Goal: Task Accomplishment & Management: Complete application form

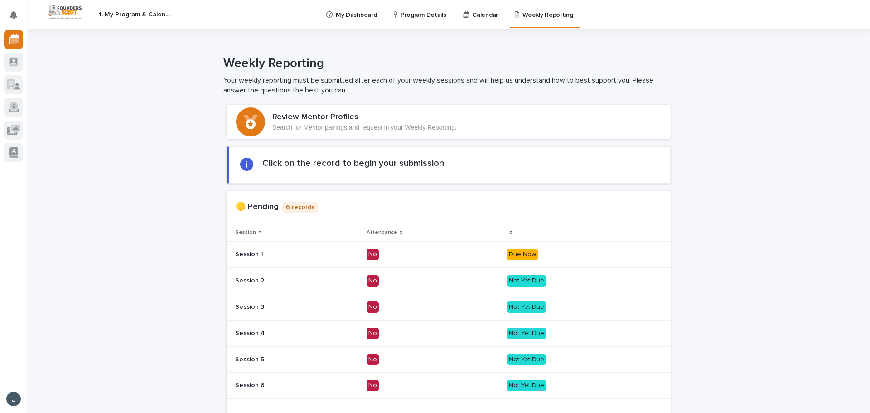
drag, startPoint x: 208, startPoint y: 255, endPoint x: 213, endPoint y: 258, distance: 6.5
click at [207, 255] on div "Loading... Saving… Loading... Saving… Loading... Saving… Loading... Saving… Loa…" at bounding box center [448, 363] width 843 height 535
click at [306, 256] on p "Session 1" at bounding box center [297, 255] width 124 height 8
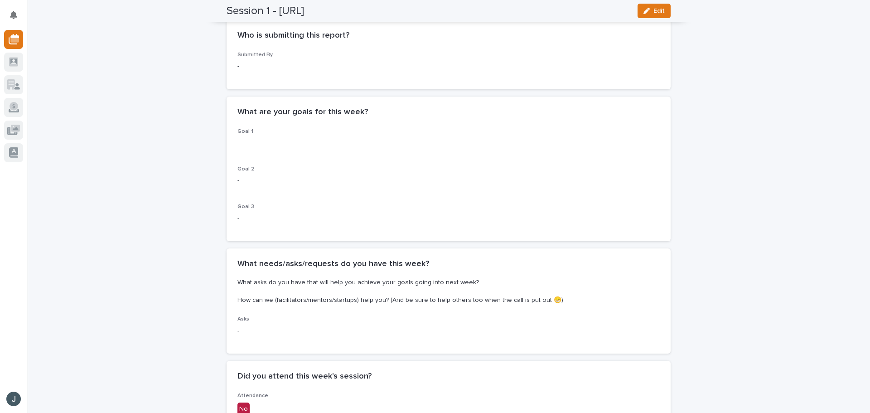
scroll to position [317, 0]
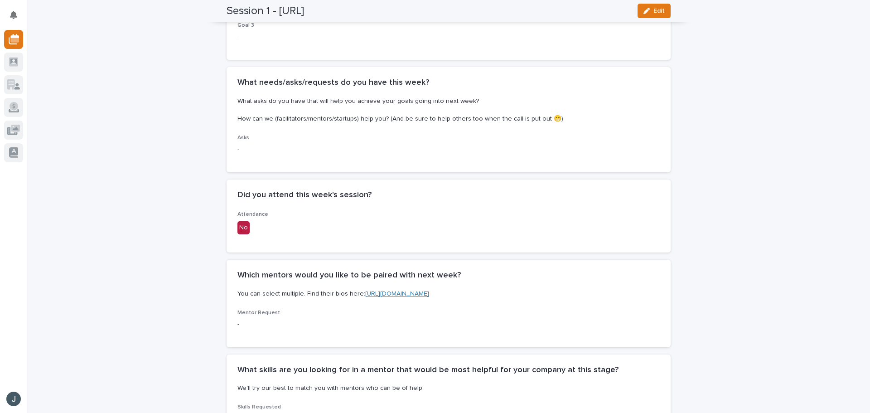
click at [238, 228] on div "No" at bounding box center [244, 227] width 12 height 13
click at [654, 10] on span "Edit" at bounding box center [659, 11] width 11 height 6
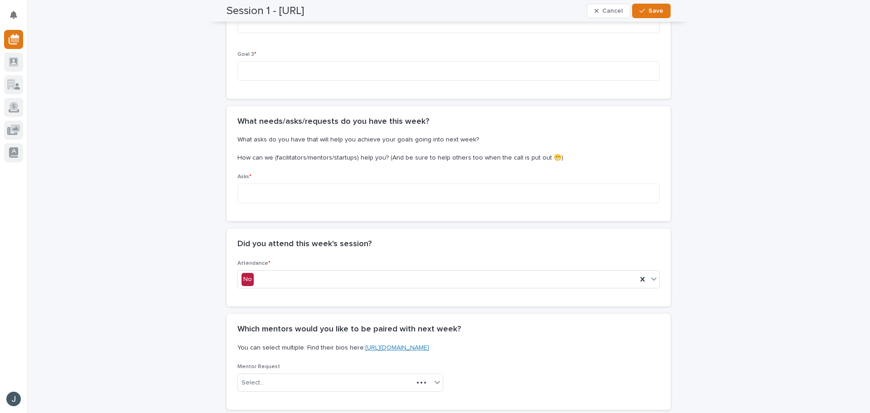
scroll to position [404, 0]
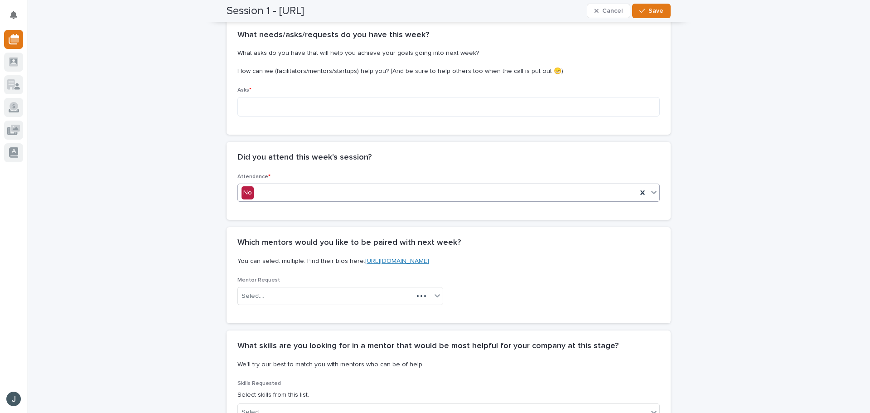
click at [355, 194] on div "No" at bounding box center [437, 192] width 399 height 15
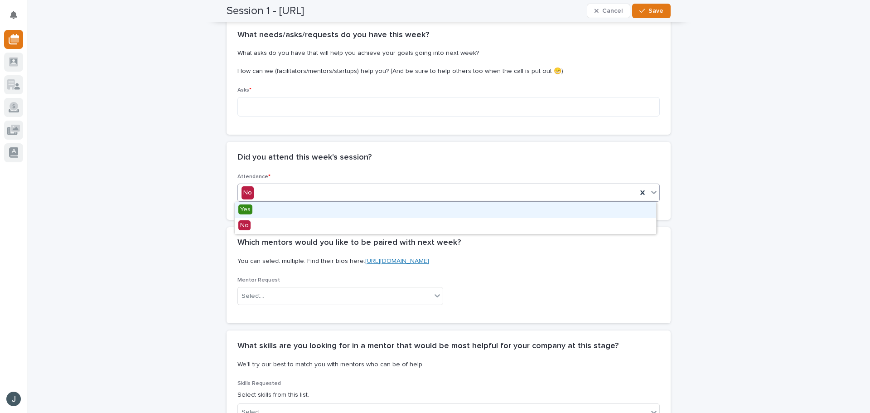
click at [303, 208] on div "Yes" at bounding box center [446, 210] width 422 height 16
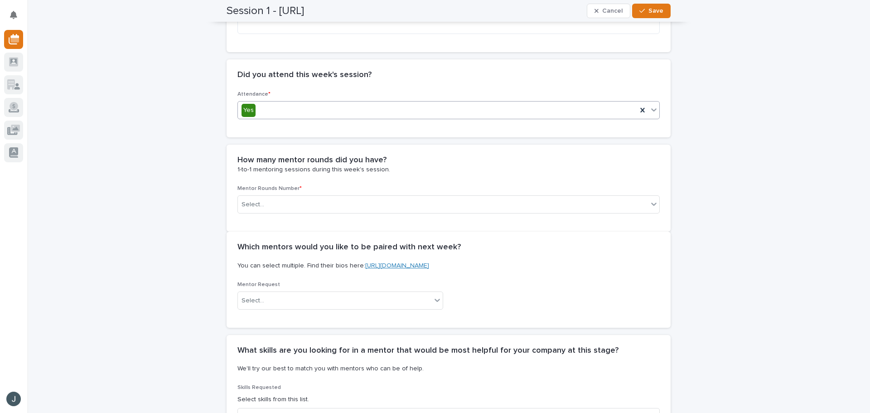
scroll to position [494, 0]
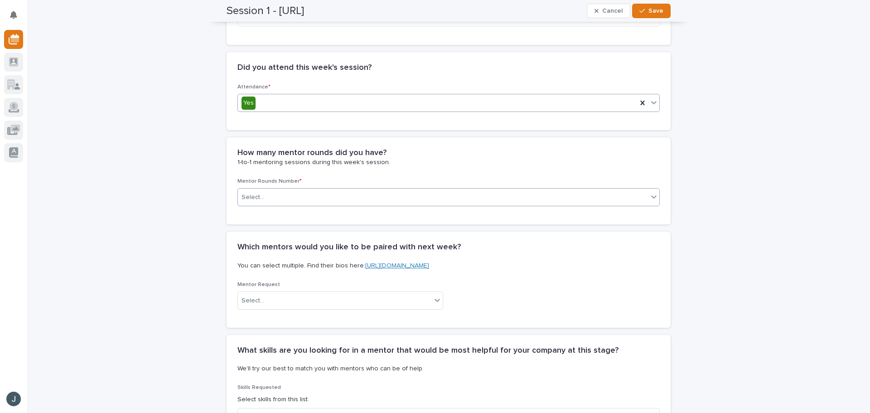
click at [274, 197] on div "Select..." at bounding box center [443, 197] width 410 height 15
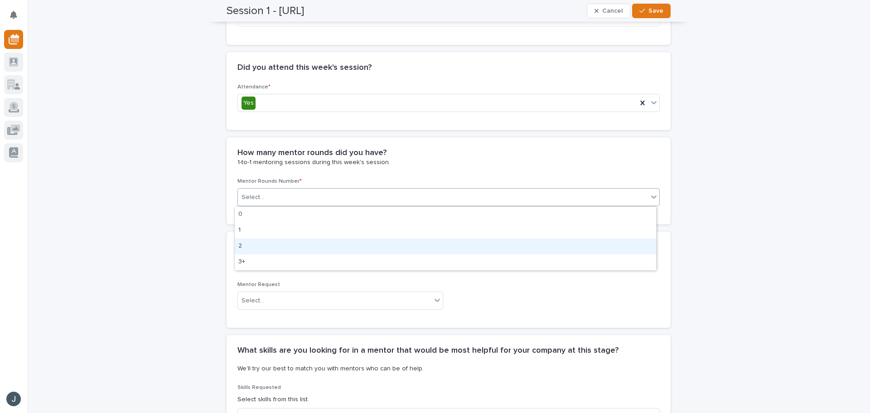
click at [268, 242] on div "2" at bounding box center [446, 246] width 422 height 16
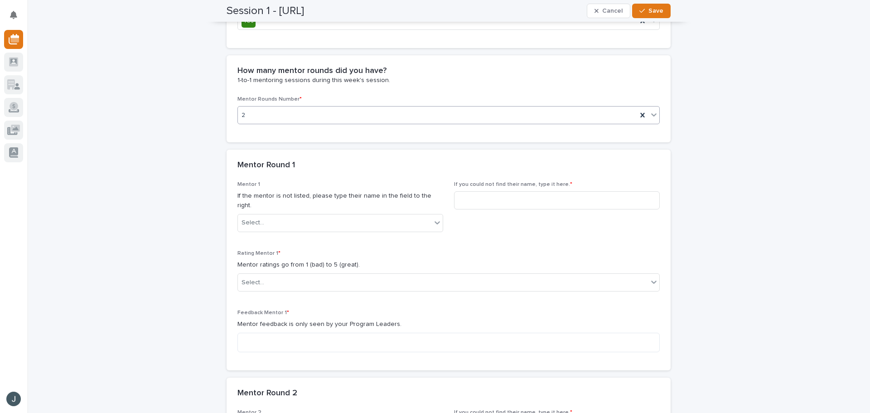
scroll to position [576, 0]
click at [308, 218] on div "Select..." at bounding box center [335, 222] width 194 height 15
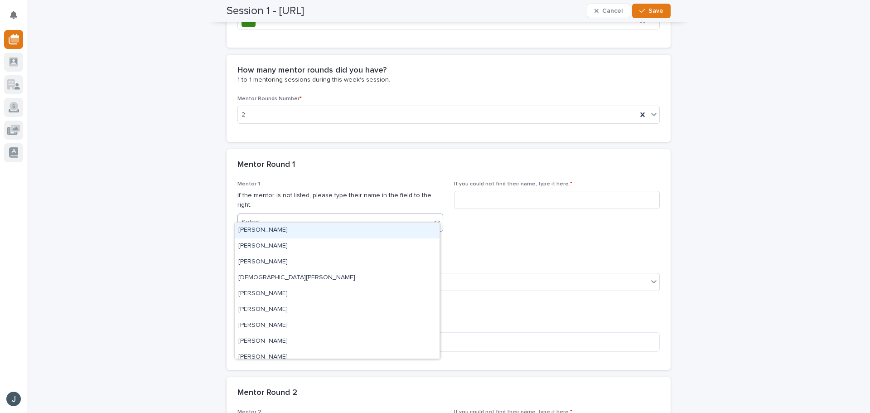
click at [296, 232] on div "[PERSON_NAME]" at bounding box center [337, 231] width 205 height 16
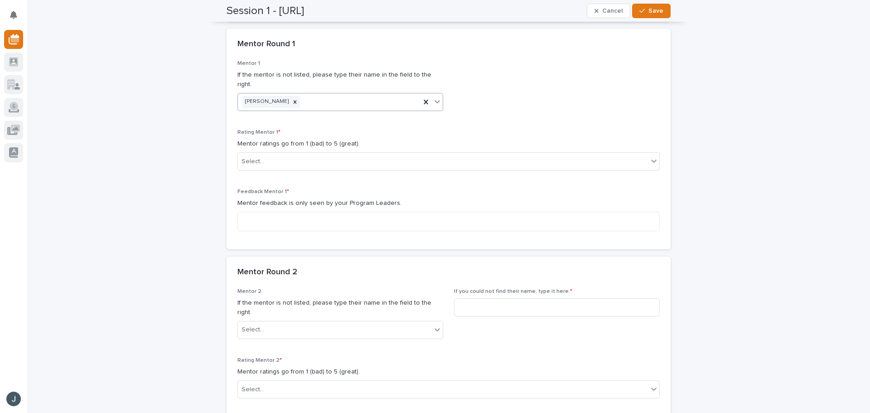
scroll to position [757, 0]
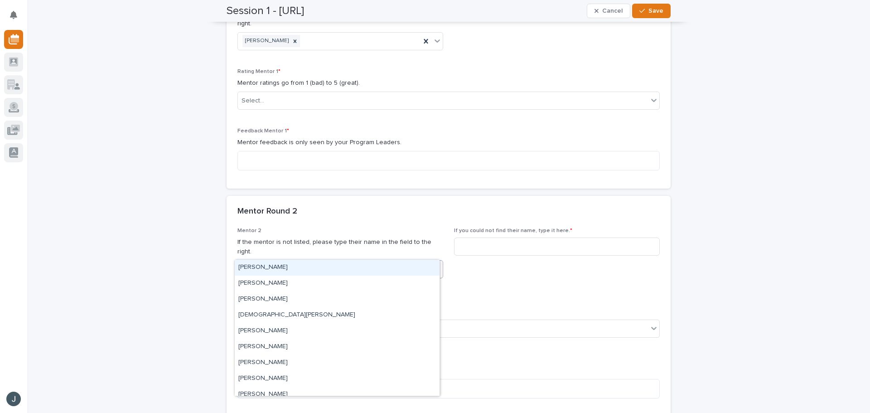
click at [283, 262] on div "Select..." at bounding box center [335, 269] width 194 height 15
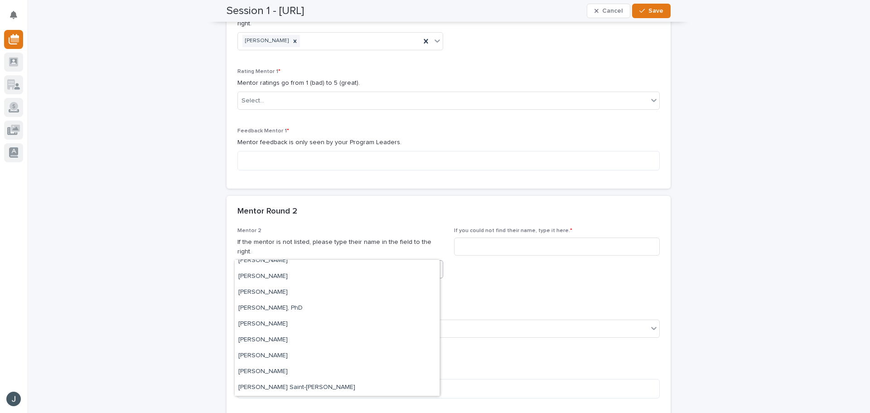
scroll to position [190, 0]
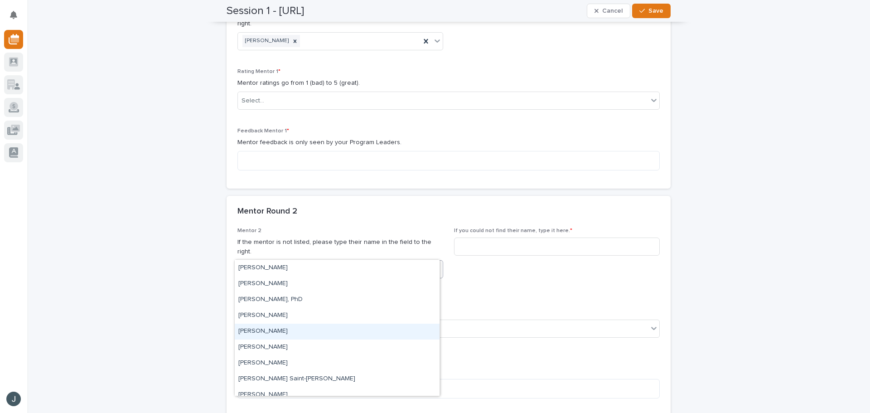
click at [287, 330] on div "[PERSON_NAME]" at bounding box center [337, 332] width 205 height 16
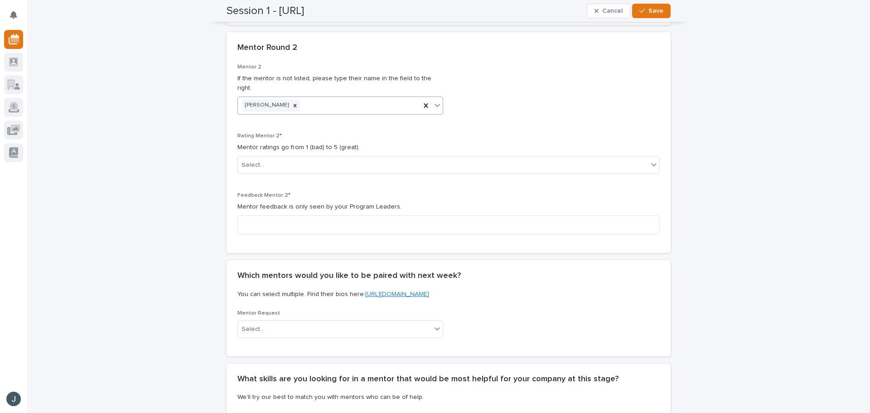
scroll to position [939, 0]
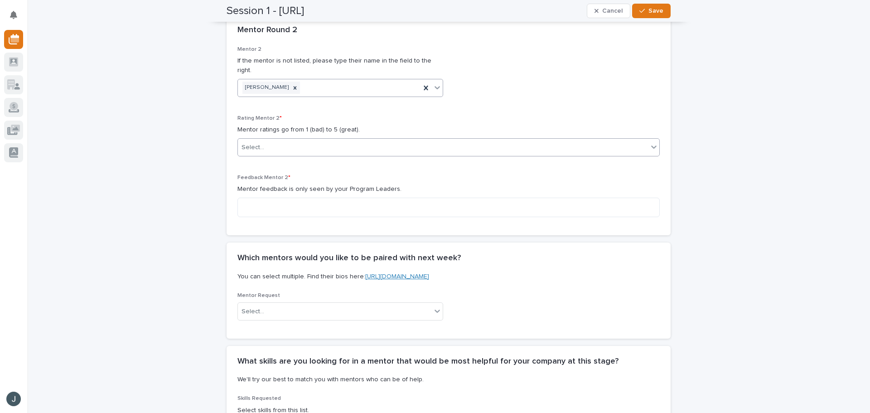
click at [299, 140] on div "Select..." at bounding box center [443, 147] width 410 height 15
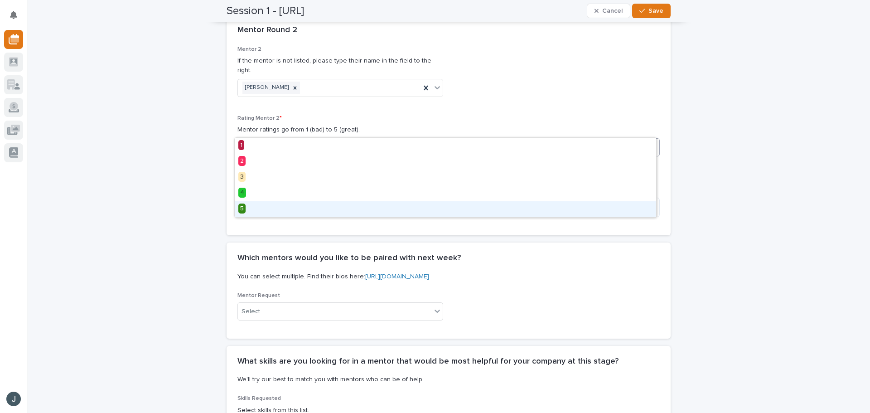
click at [276, 208] on div "5" at bounding box center [446, 209] width 422 height 16
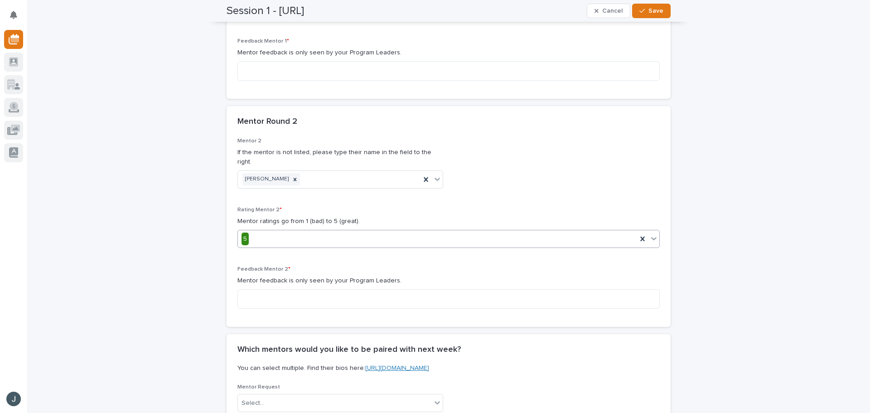
scroll to position [803, 0]
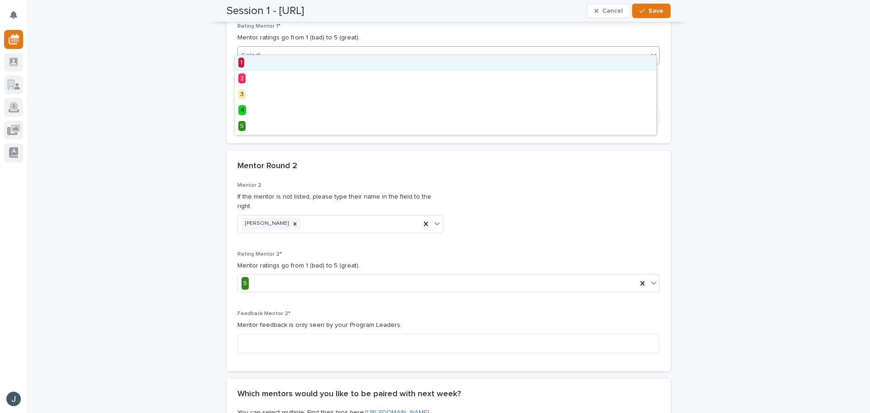
click at [297, 49] on div "Select..." at bounding box center [443, 55] width 410 height 15
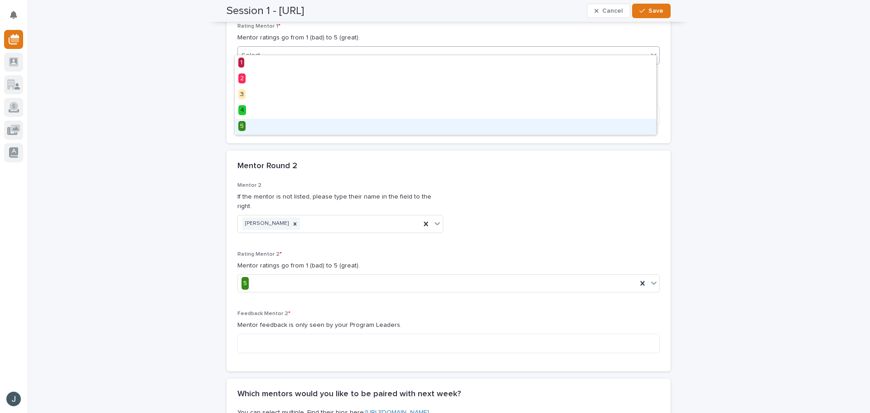
click at [277, 129] on div "5" at bounding box center [446, 127] width 422 height 16
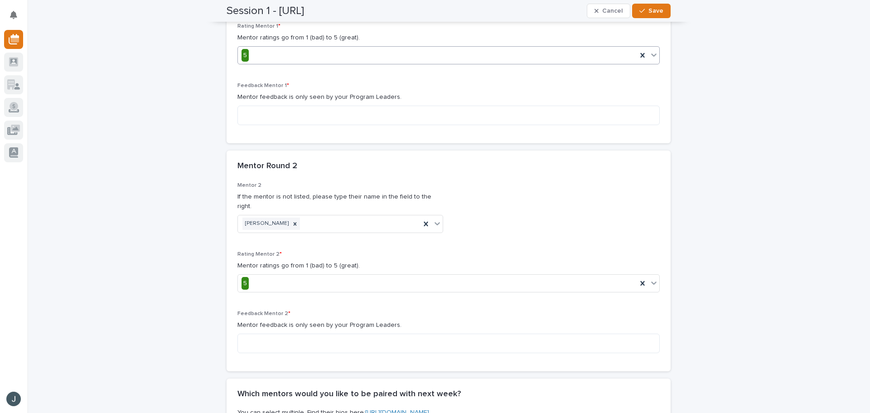
scroll to position [984, 0]
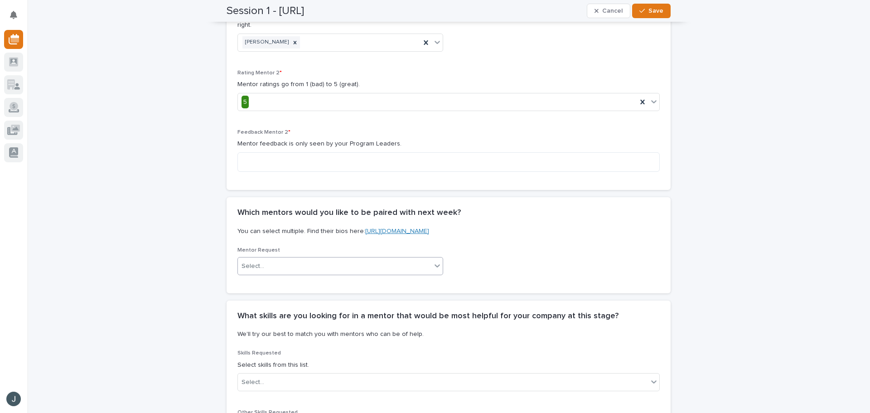
click at [289, 259] on div "Select..." at bounding box center [335, 266] width 194 height 15
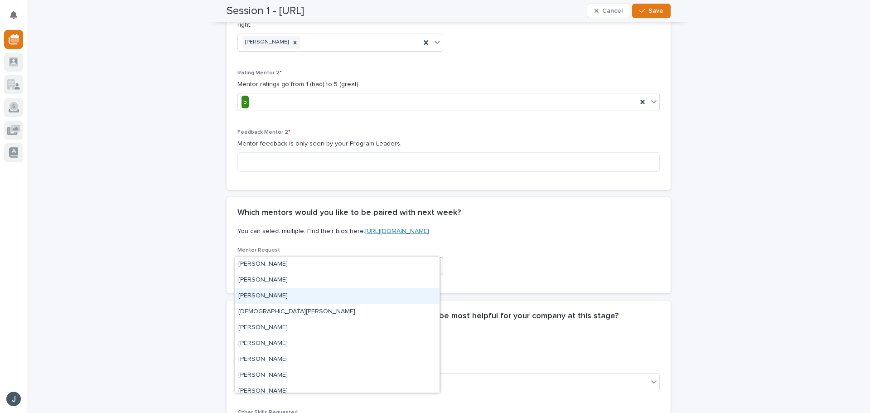
click at [222, 278] on div "Loading... Saving… Loading... Saving… Session 1 - Nupt.AI Cancel Save Session 1…" at bounding box center [448, 46] width 453 height 2001
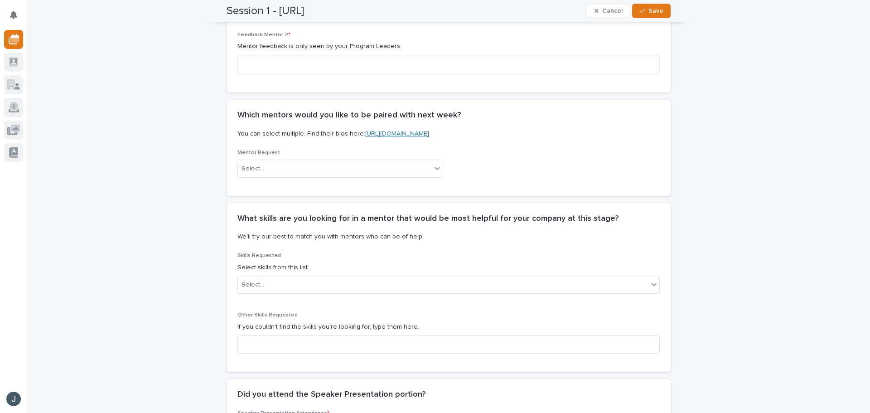
scroll to position [1165, 0]
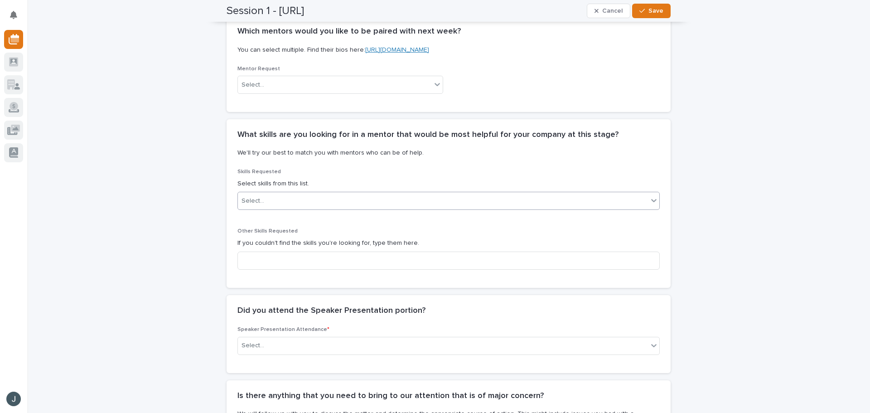
click at [289, 192] on div "Select..." at bounding box center [449, 201] width 422 height 18
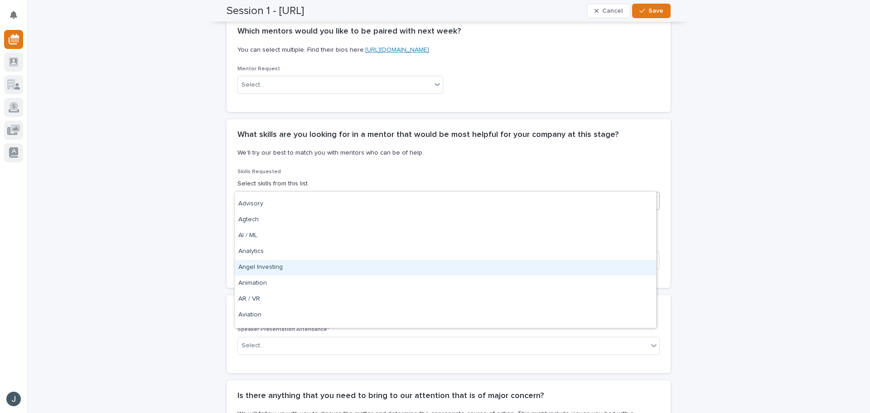
scroll to position [181, 0]
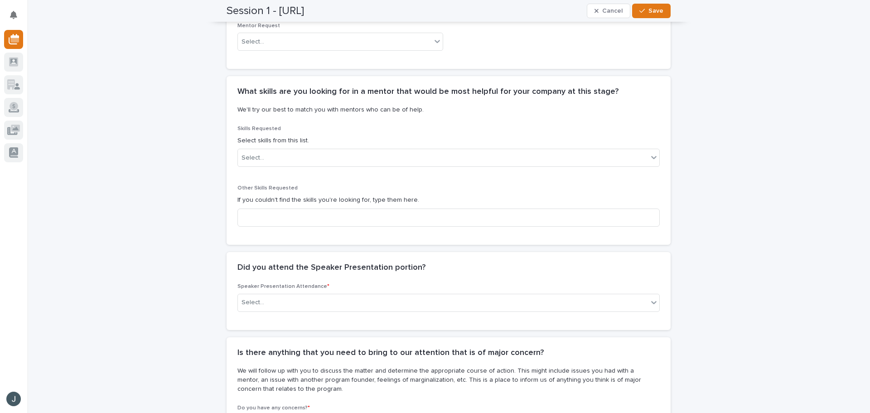
scroll to position [1301, 0]
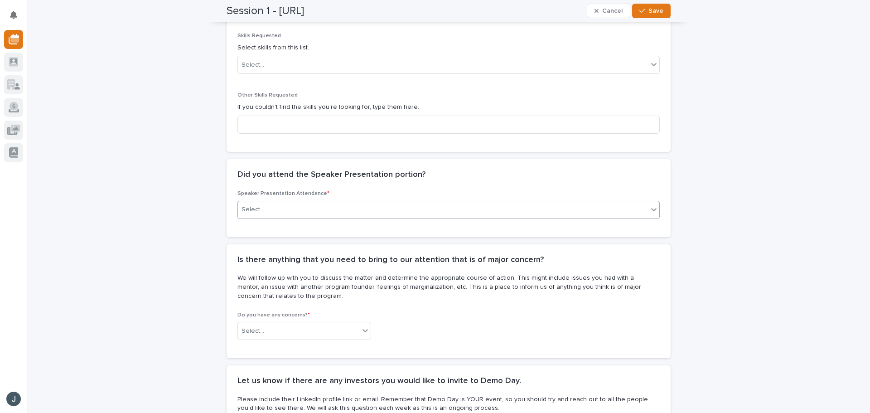
click at [308, 202] on div "Select..." at bounding box center [443, 209] width 410 height 15
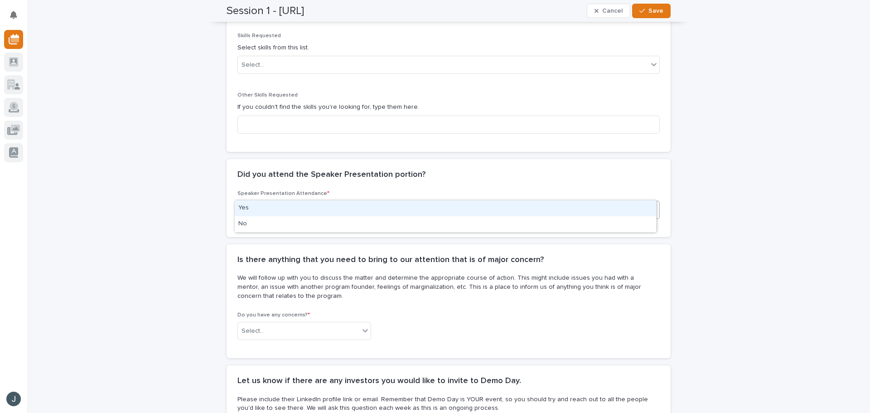
click at [304, 206] on div "Yes" at bounding box center [446, 208] width 422 height 16
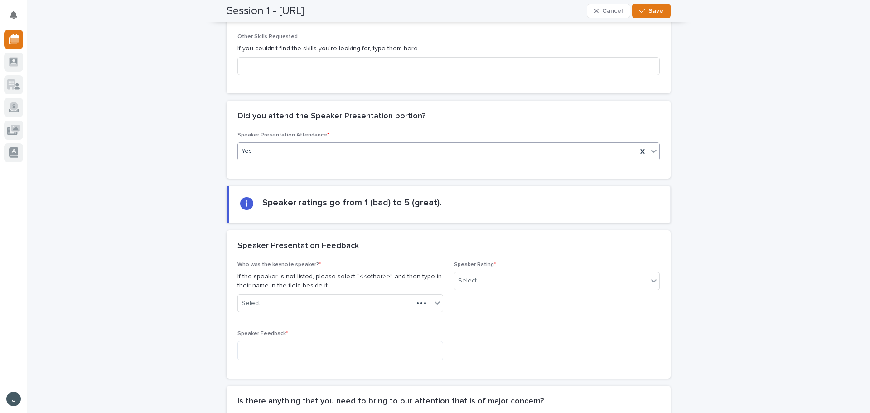
scroll to position [1483, 0]
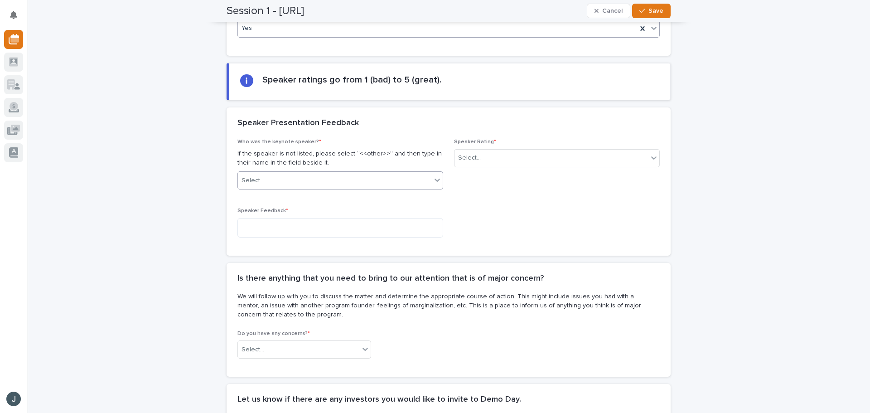
click at [290, 173] on div "Select..." at bounding box center [335, 180] width 194 height 15
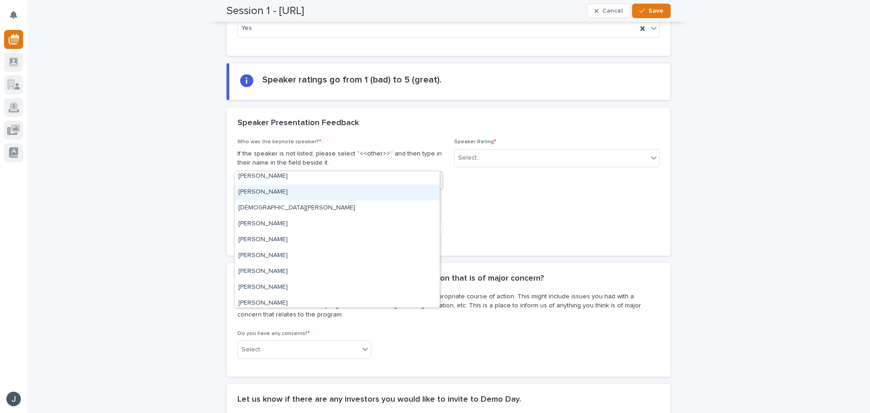
scroll to position [0, 0]
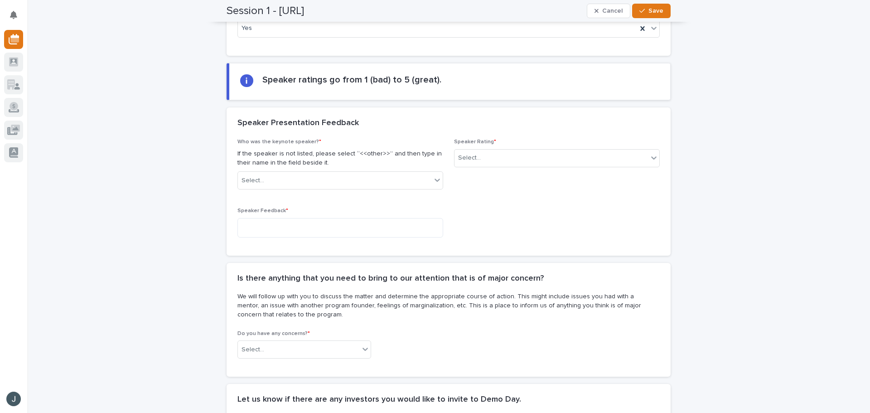
click at [444, 186] on div "Who was the keynote speaker? * If the speaker is not listed, please select “<<o…" at bounding box center [449, 192] width 422 height 106
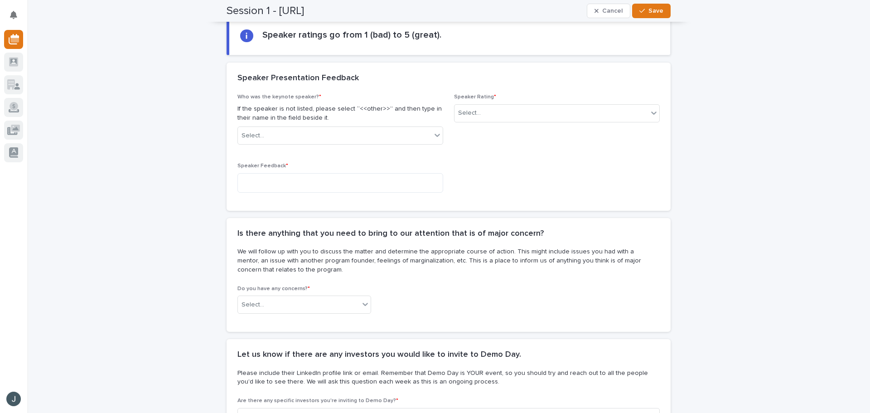
scroll to position [1528, 0]
click at [311, 297] on div "Select..." at bounding box center [298, 304] width 121 height 15
click at [310, 315] on div "No" at bounding box center [301, 318] width 133 height 16
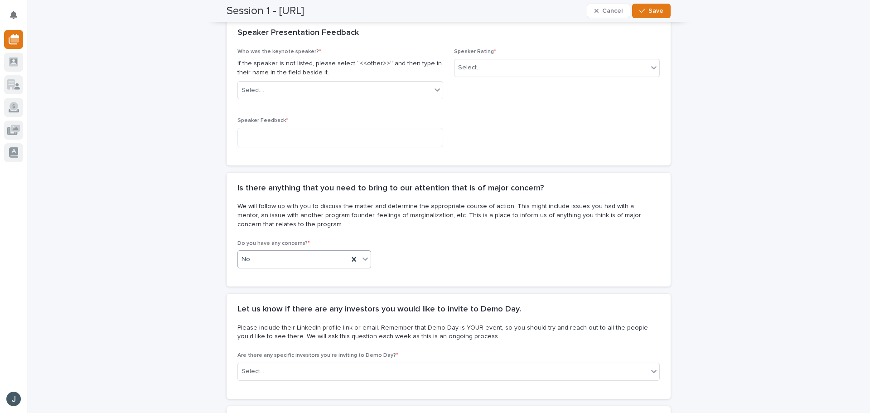
scroll to position [1664, 0]
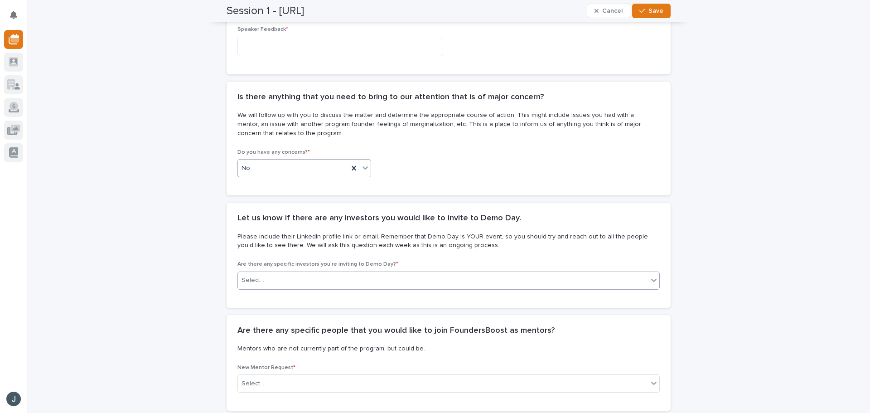
click at [336, 273] on div "Select..." at bounding box center [443, 280] width 410 height 15
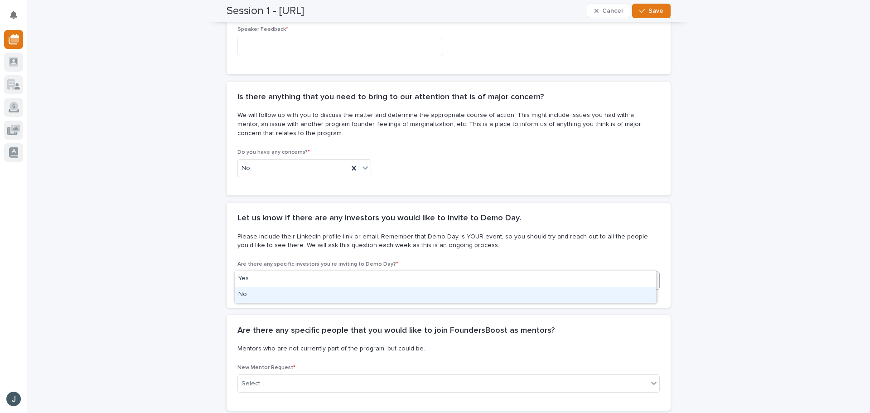
click at [330, 287] on div "No" at bounding box center [446, 295] width 422 height 16
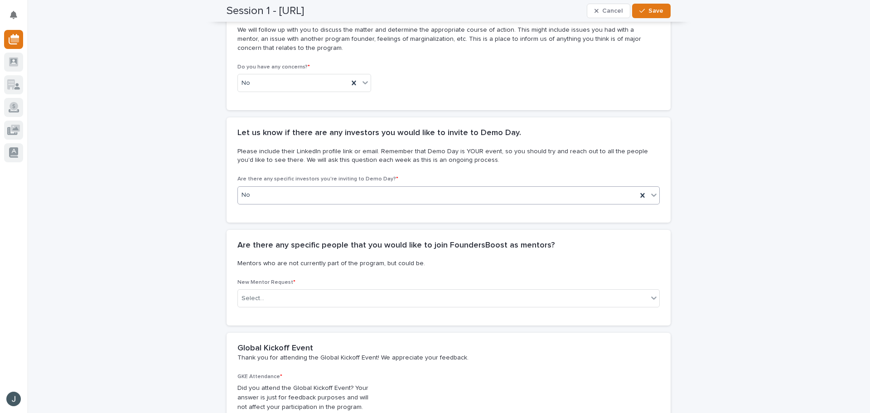
scroll to position [1755, 0]
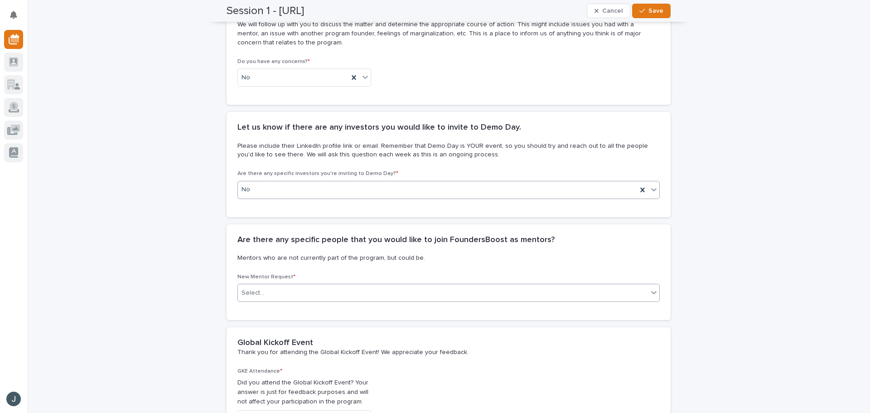
click at [319, 286] on div "Select..." at bounding box center [443, 293] width 410 height 15
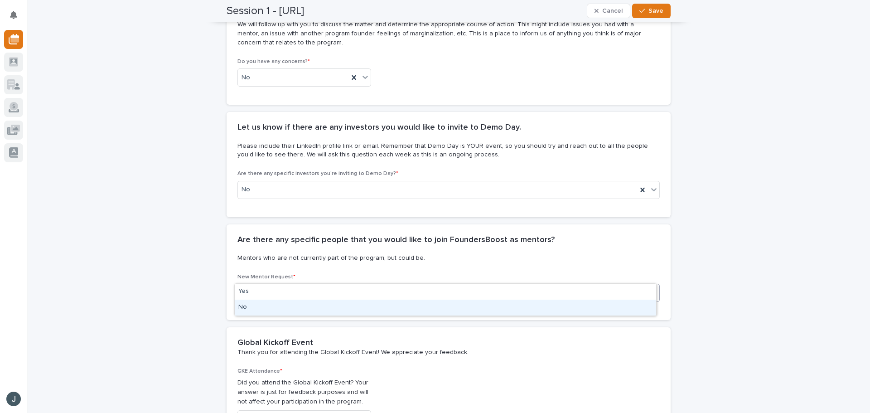
click at [320, 307] on div "No" at bounding box center [446, 308] width 422 height 16
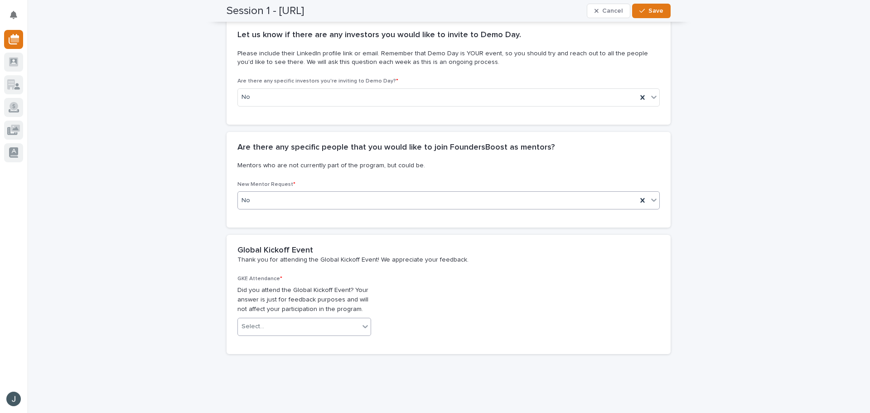
scroll to position [1847, 0]
click at [317, 319] on div "Select..." at bounding box center [298, 326] width 121 height 15
click at [310, 334] on div "No" at bounding box center [301, 341] width 133 height 16
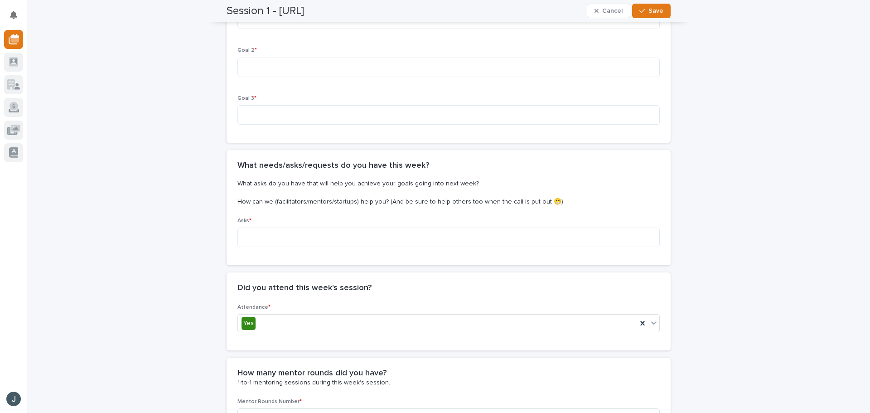
scroll to position [261, 0]
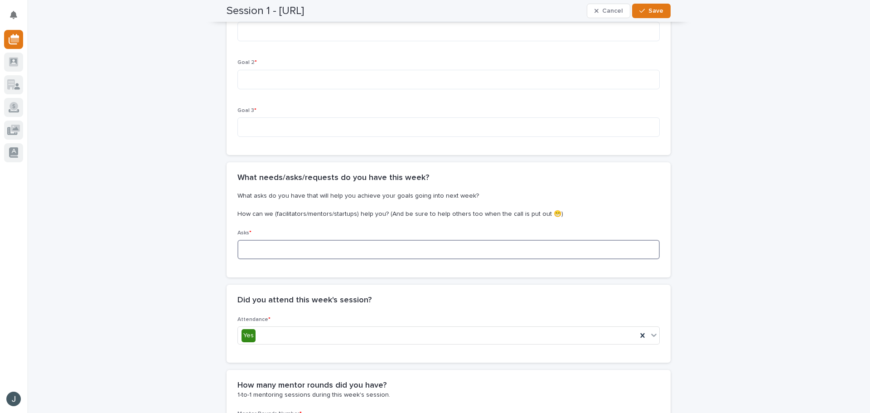
click at [304, 253] on textarea at bounding box center [449, 249] width 422 height 19
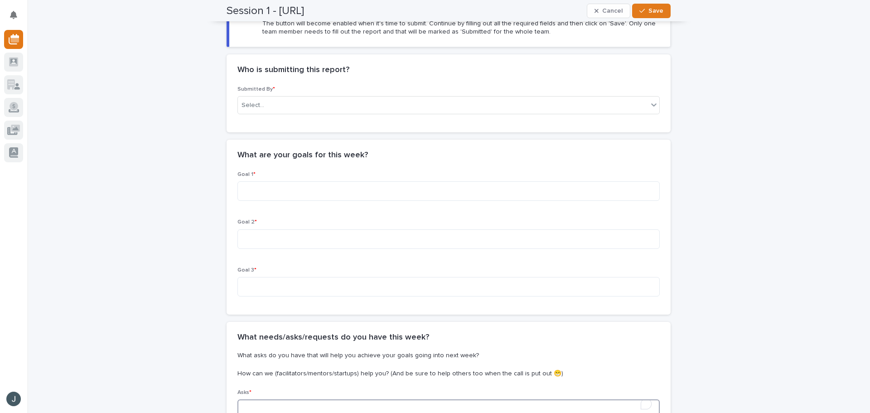
scroll to position [0, 0]
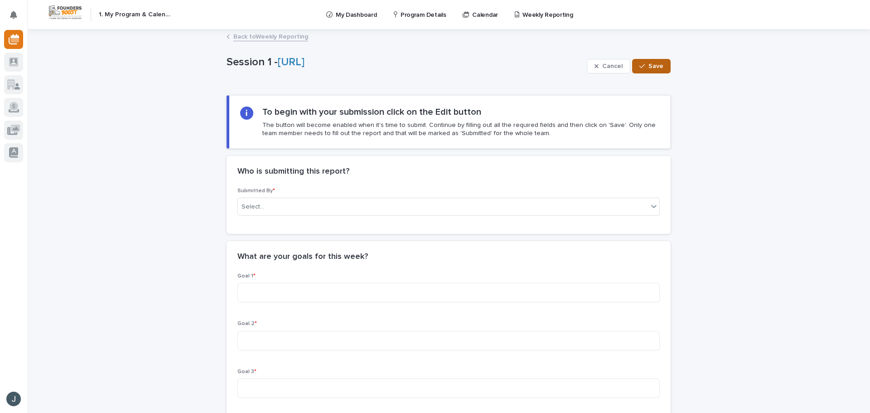
click at [649, 65] on span "Save" at bounding box center [656, 66] width 15 height 6
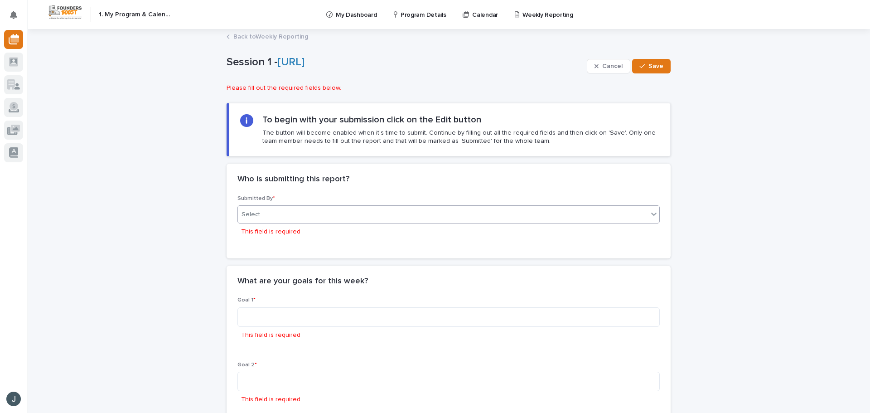
click at [319, 222] on div "Select..." at bounding box center [449, 214] width 422 height 18
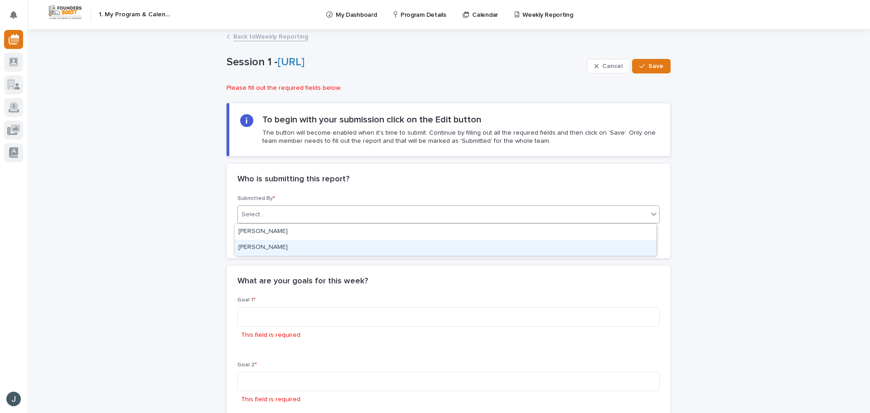
click at [293, 245] on div "James Thao" at bounding box center [446, 248] width 422 height 16
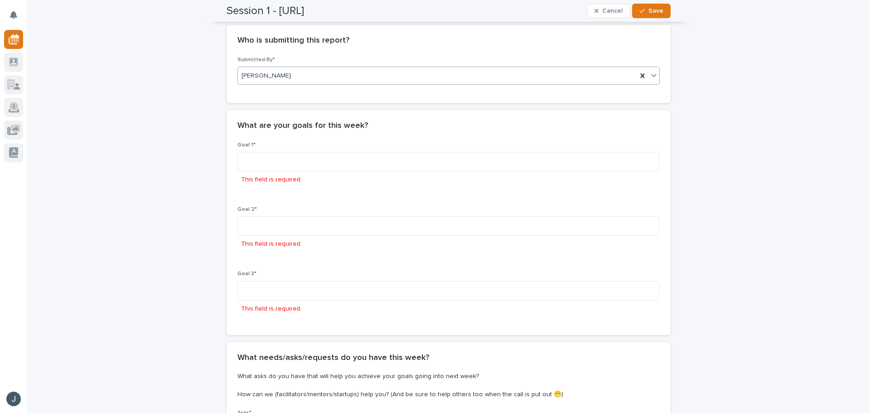
scroll to position [91, 0]
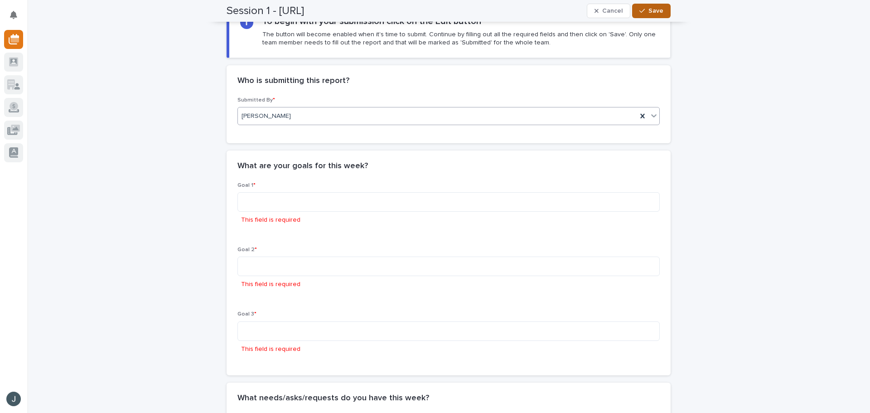
click at [651, 15] on button "Save" at bounding box center [651, 11] width 39 height 15
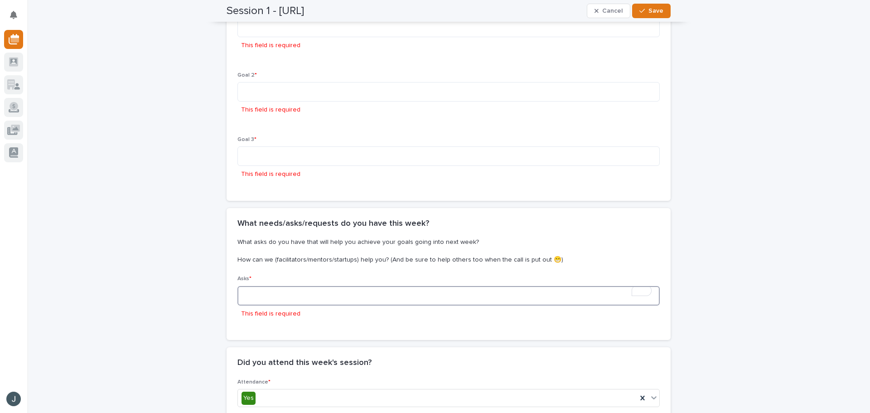
click at [301, 299] on textarea "To enrich screen reader interactions, please activate Accessibility in Grammarl…" at bounding box center [449, 295] width 422 height 19
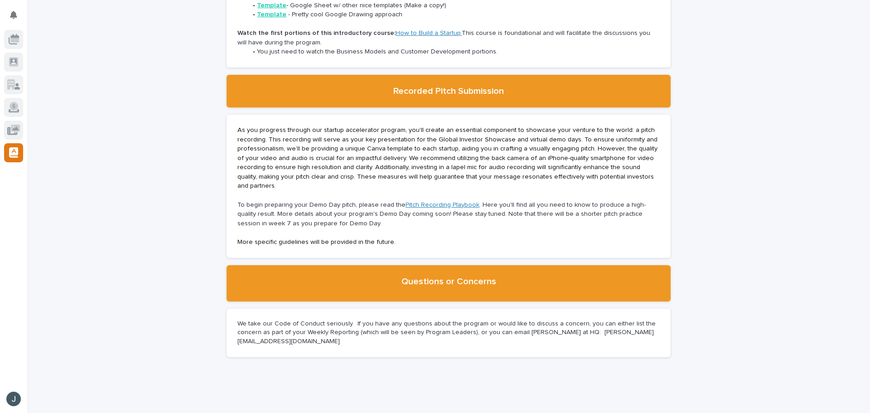
scroll to position [1659, 0]
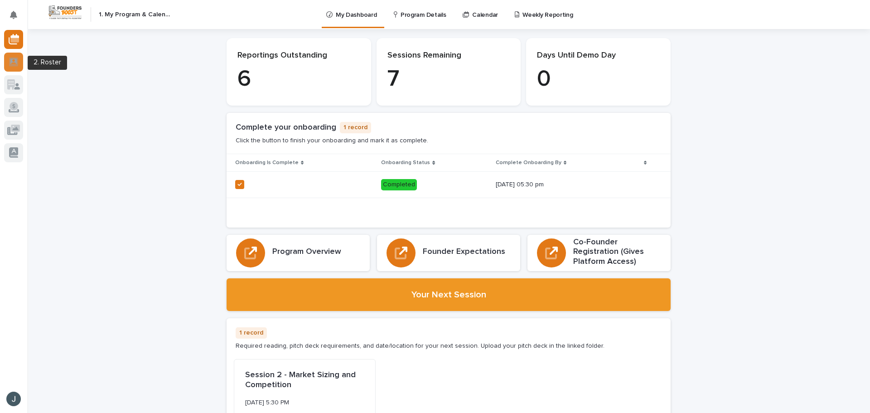
click at [11, 66] on icon at bounding box center [13, 61] width 9 height 9
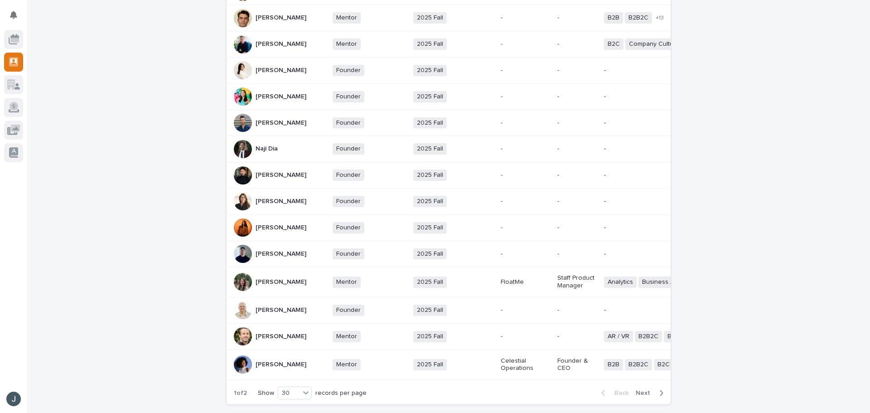
scroll to position [725, 0]
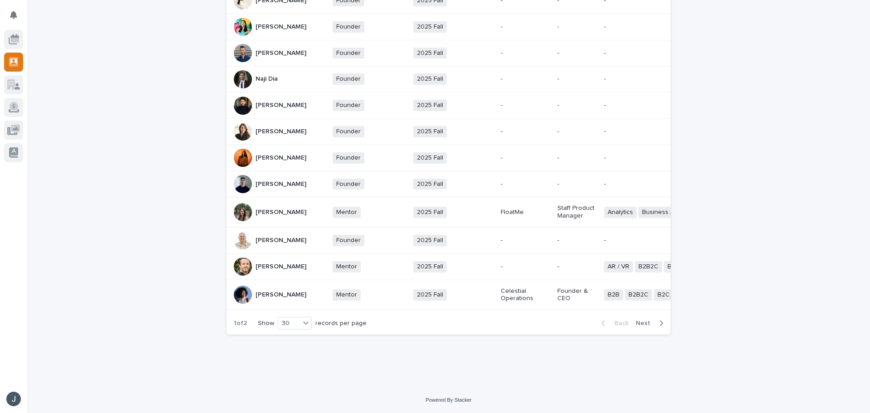
click at [643, 326] on span "Next" at bounding box center [646, 323] width 20 height 6
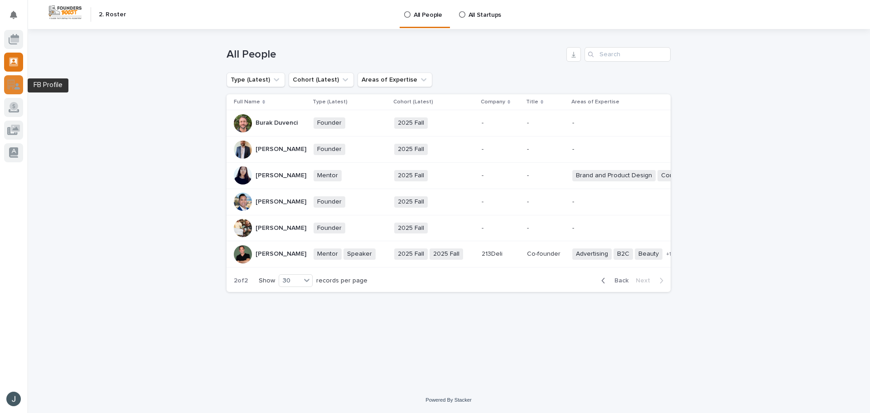
click at [16, 85] on icon at bounding box center [17, 86] width 6 height 6
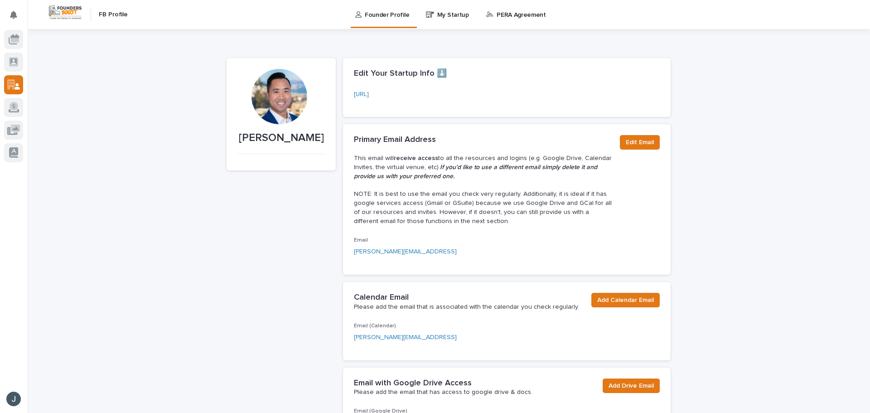
click at [437, 15] on p "My Startup" at bounding box center [453, 9] width 32 height 19
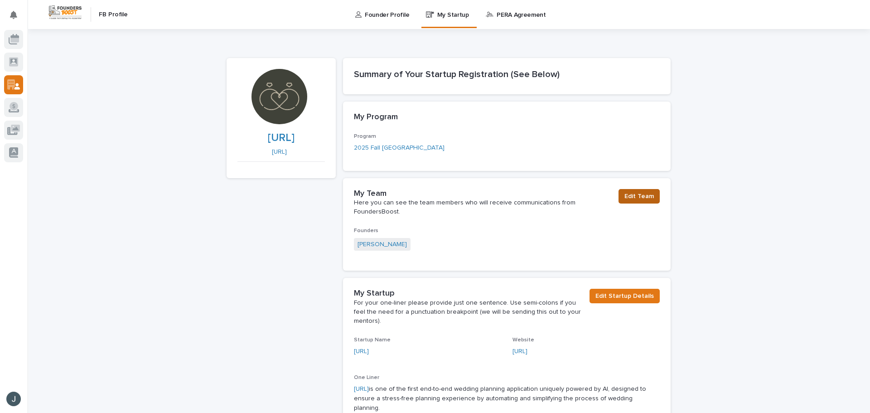
click at [631, 194] on span "Edit Team" at bounding box center [639, 196] width 29 height 9
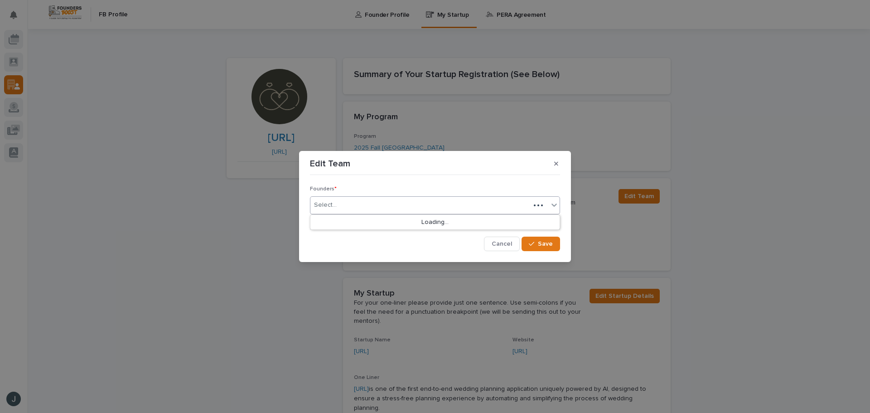
click at [364, 205] on div "Select..." at bounding box center [420, 205] width 220 height 15
click at [379, 205] on div "[PERSON_NAME]" at bounding box center [423, 205] width 227 height 16
type input "A"
click at [494, 250] on button "Cancel" at bounding box center [502, 244] width 36 height 15
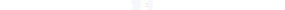
scroll to position [996, 0]
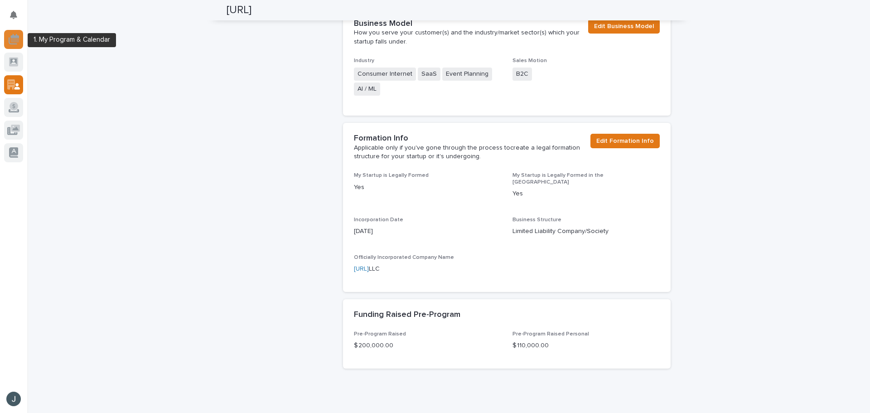
click at [13, 39] on icon at bounding box center [14, 40] width 9 height 5
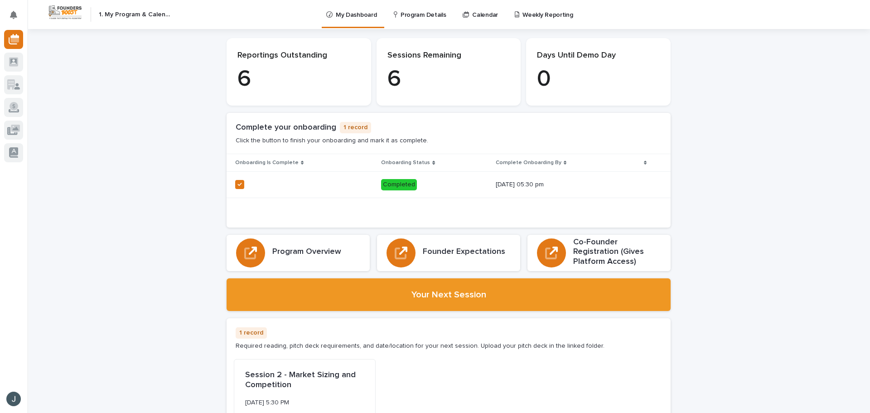
click at [353, 129] on p "1 record" at bounding box center [355, 127] width 31 height 11
click at [276, 71] on p "6" at bounding box center [299, 79] width 123 height 27
click at [548, 15] on p "Weekly Reporting" at bounding box center [548, 9] width 50 height 19
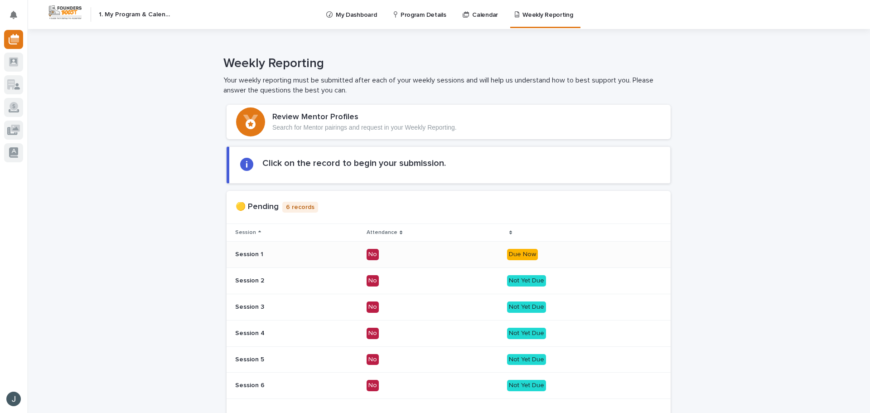
click at [475, 254] on p "No" at bounding box center [434, 254] width 134 height 11
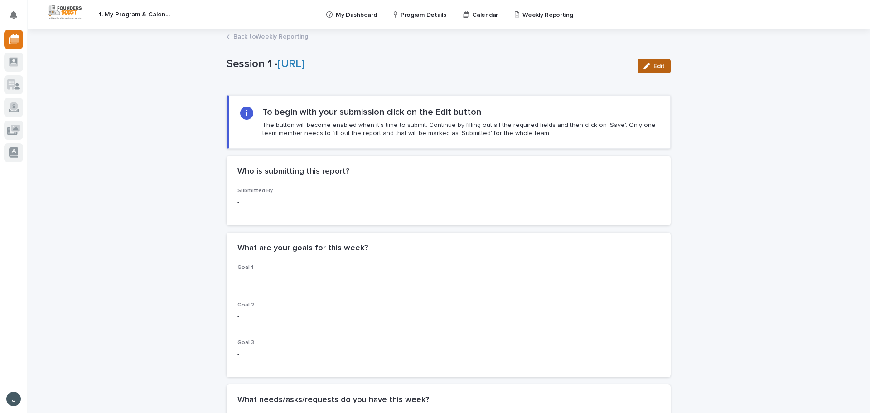
click at [659, 63] on span "Edit" at bounding box center [659, 66] width 11 height 6
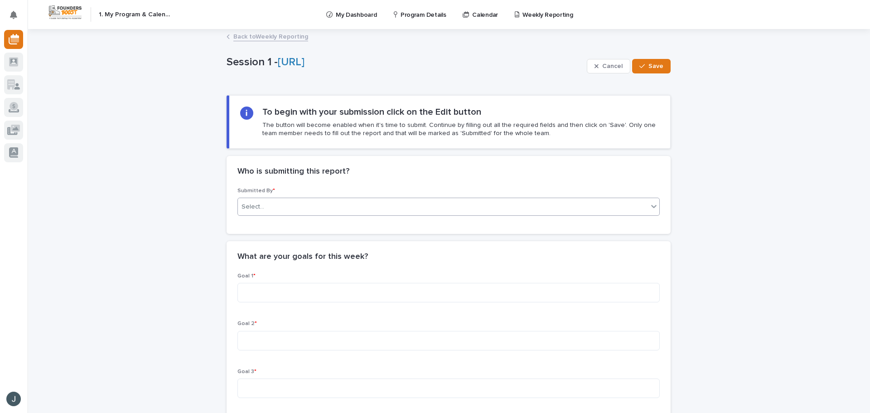
click at [460, 216] on body "My Settings Log Out " 1. My Program & Calendar " was added to your account Open…" at bounding box center [435, 206] width 870 height 413
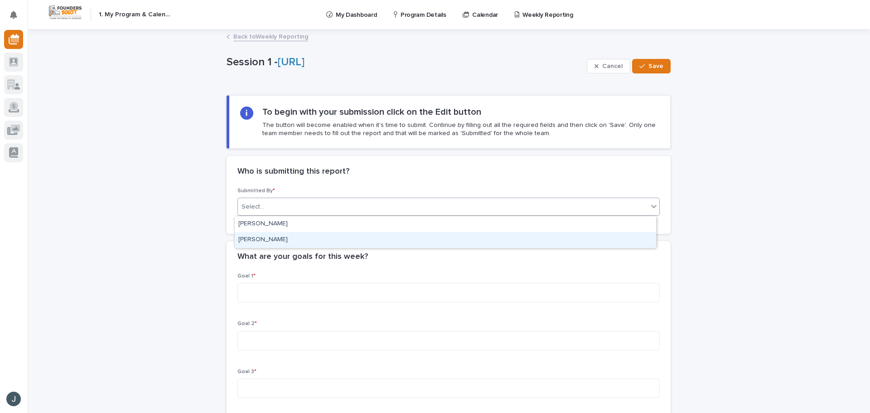
click at [371, 239] on div "James Thao" at bounding box center [446, 240] width 422 height 16
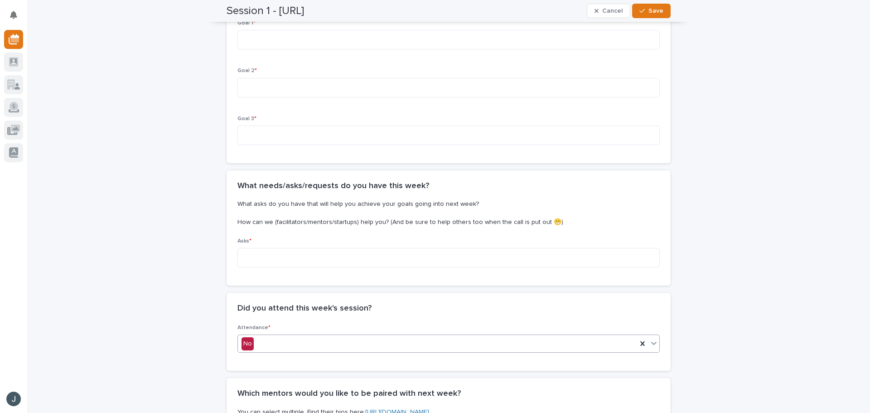
scroll to position [272, 0]
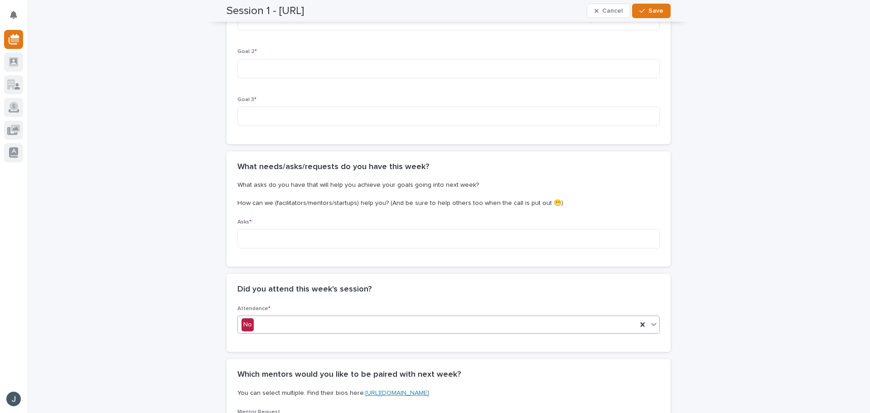
click at [278, 325] on div "No" at bounding box center [437, 324] width 399 height 15
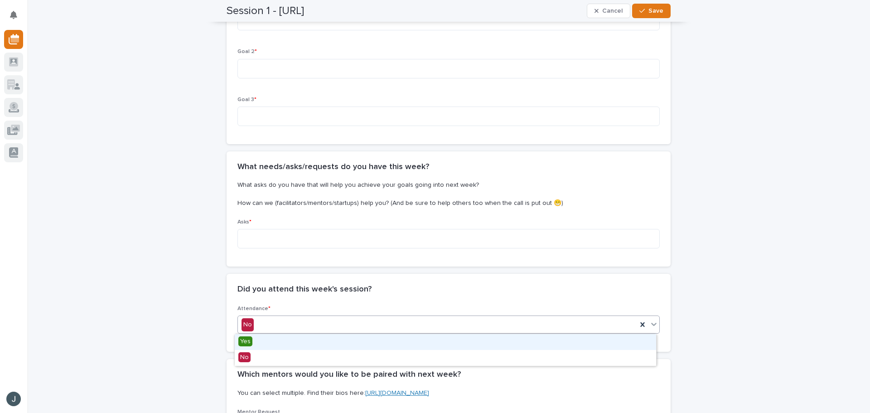
click at [275, 343] on div "Yes" at bounding box center [446, 342] width 422 height 16
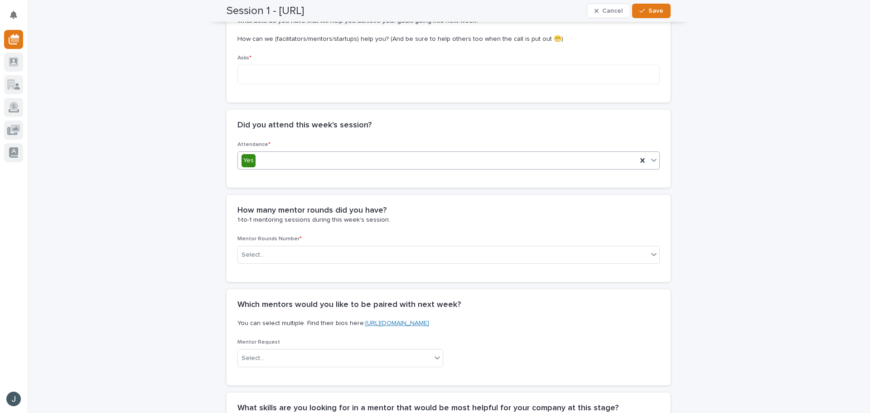
scroll to position [453, 0]
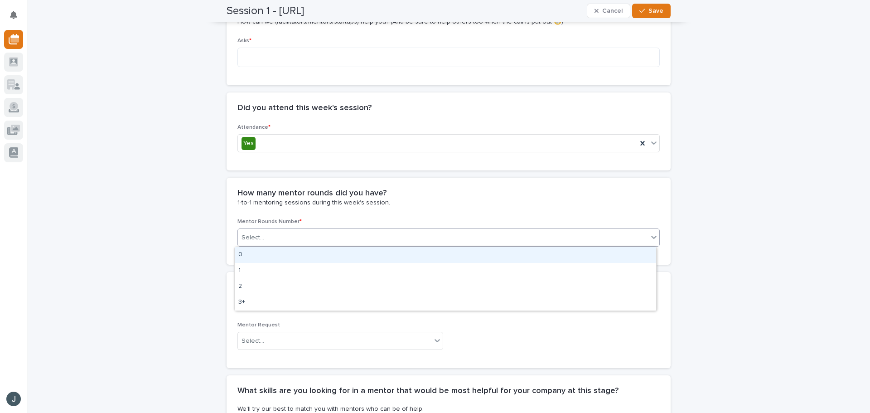
click at [273, 238] on div "Select..." at bounding box center [443, 237] width 410 height 15
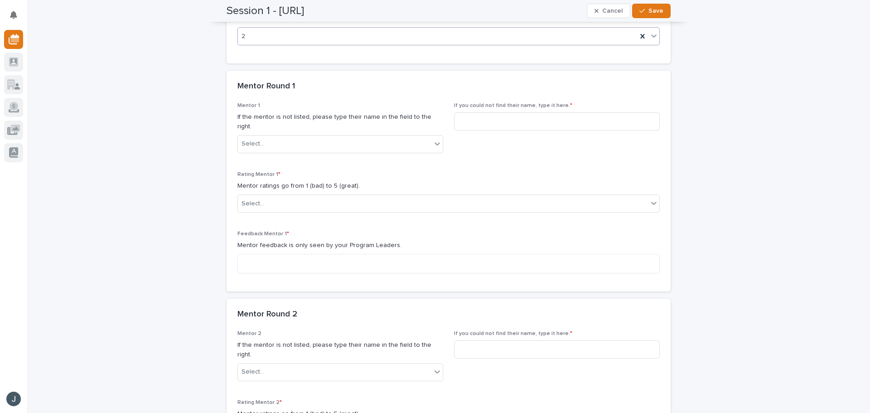
scroll to position [626, 0]
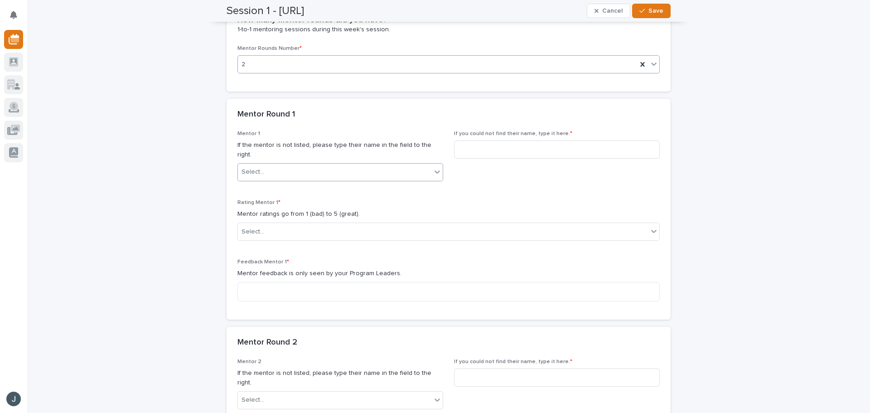
click at [300, 165] on div "Select..." at bounding box center [335, 172] width 194 height 15
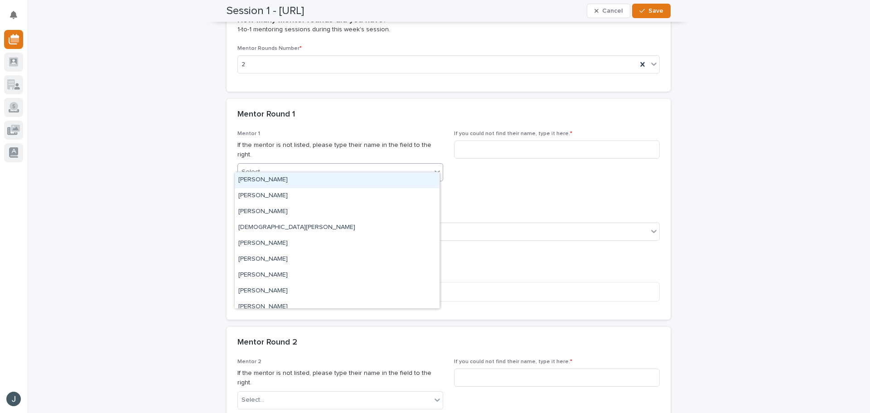
click at [277, 175] on div "Ahmed Mirza" at bounding box center [337, 180] width 205 height 16
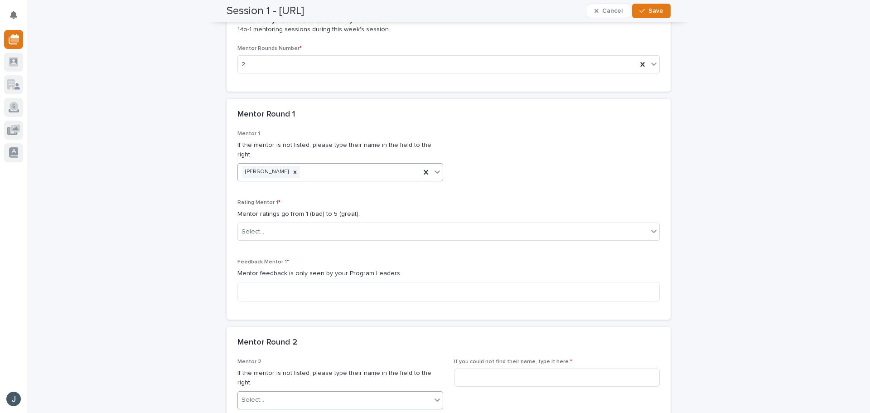
click at [290, 393] on div "Select..." at bounding box center [335, 400] width 194 height 15
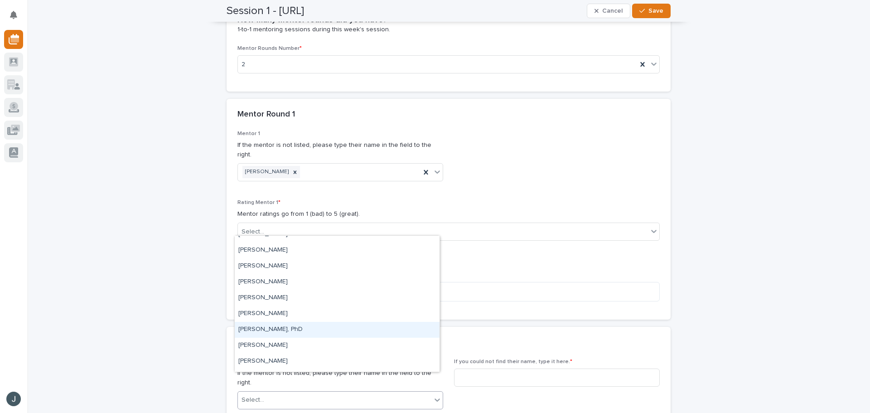
scroll to position [227, 0]
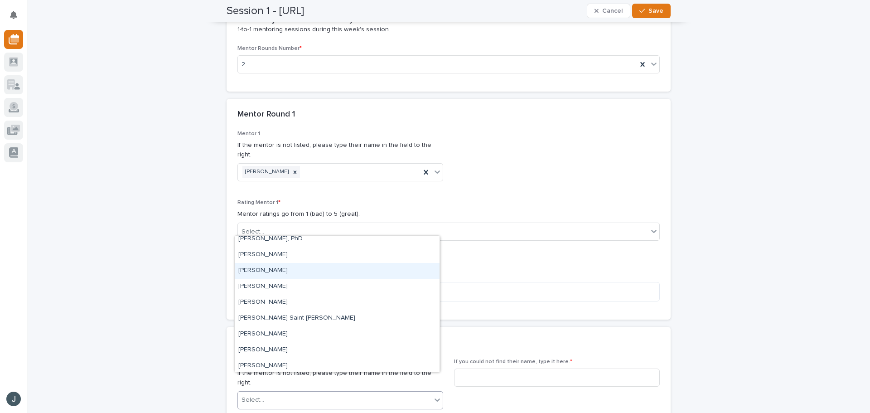
click at [281, 268] on div "Jason Vego" at bounding box center [337, 271] width 205 height 16
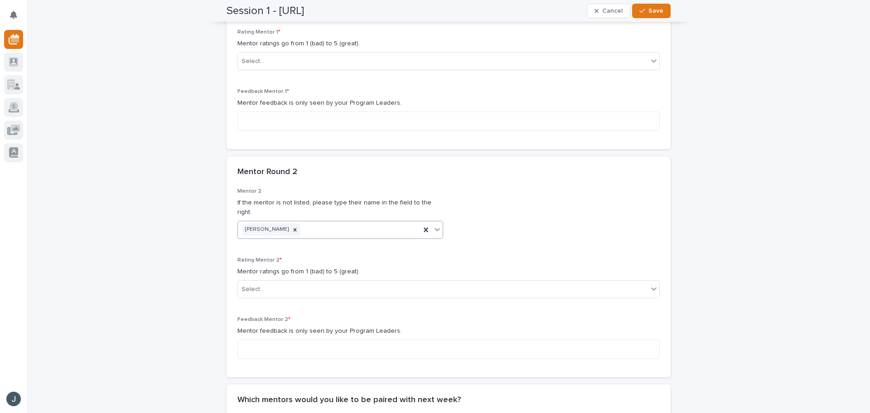
scroll to position [808, 0]
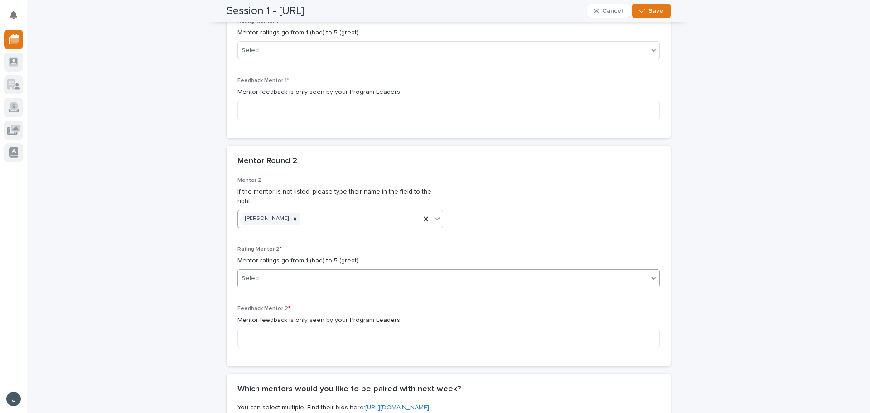
click at [308, 271] on div "Select..." at bounding box center [443, 278] width 410 height 15
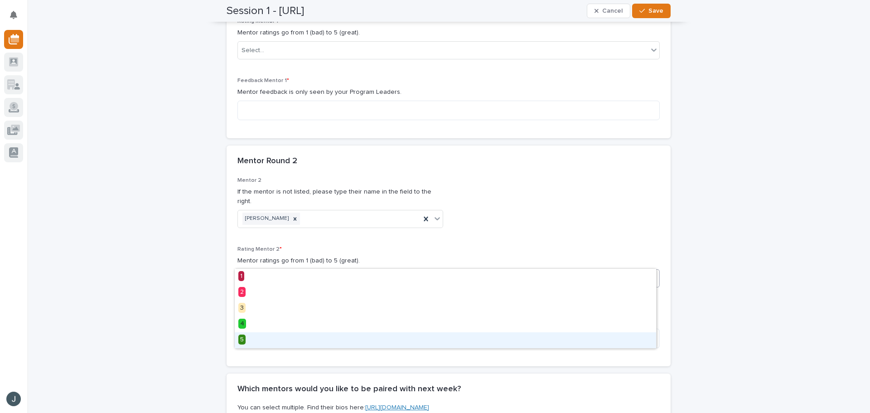
click at [273, 340] on div "5" at bounding box center [446, 340] width 422 height 16
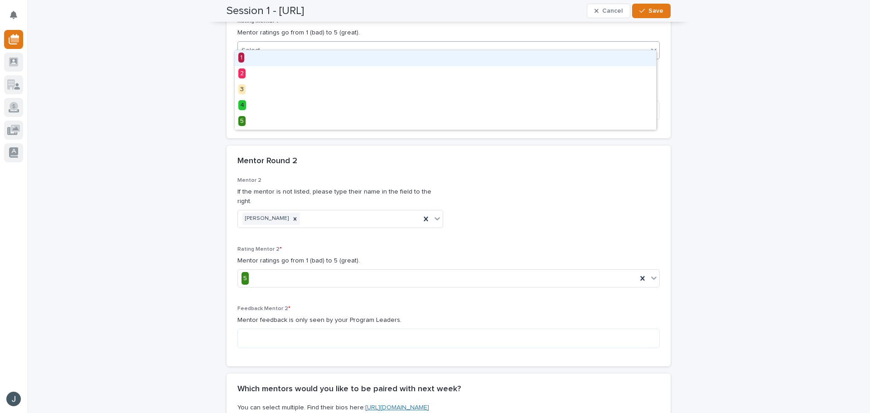
click at [282, 44] on div "Select..." at bounding box center [443, 50] width 410 height 15
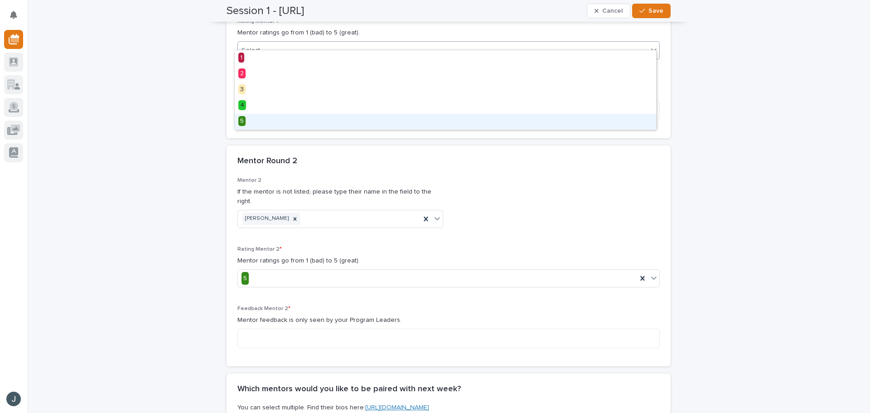
click at [294, 118] on div "5" at bounding box center [446, 122] width 422 height 16
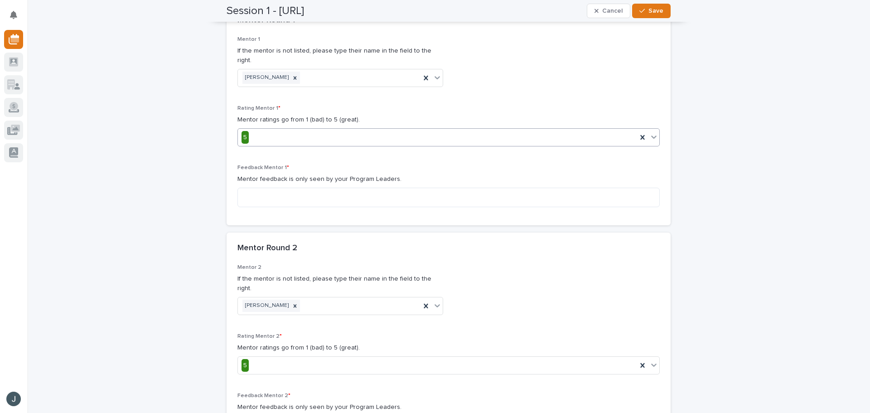
scroll to position [717, 0]
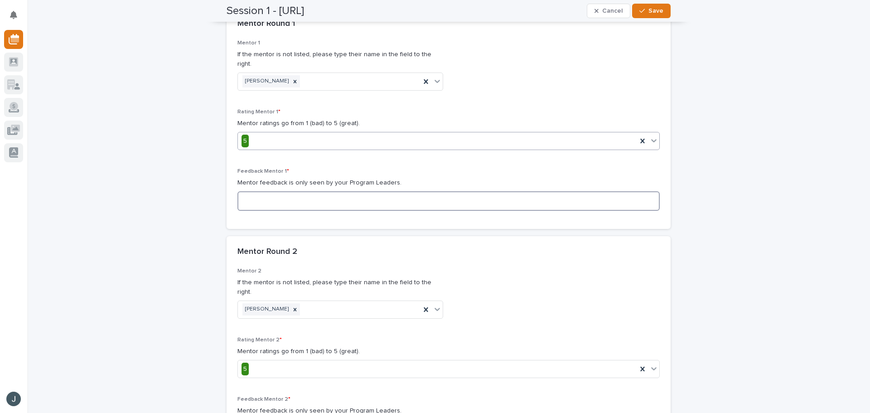
click at [291, 191] on textarea at bounding box center [449, 200] width 422 height 19
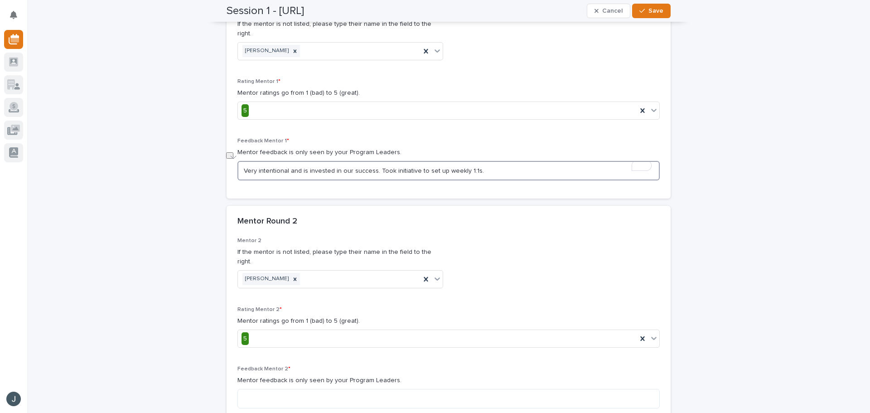
scroll to position [762, 0]
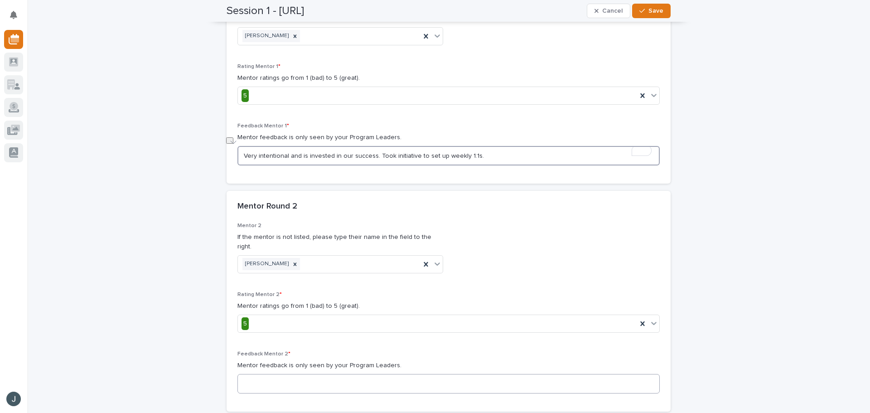
type textarea "Very intentional and is invested in our success. Took initiative to set up week…"
click at [311, 374] on textarea at bounding box center [449, 383] width 422 height 19
paste textarea "Very intentional and is invested in our success. Took initiative to set up week…"
click at [240, 374] on textarea "Very intentional and is invested in our success. Took initiative to set up week…" at bounding box center [449, 383] width 422 height 19
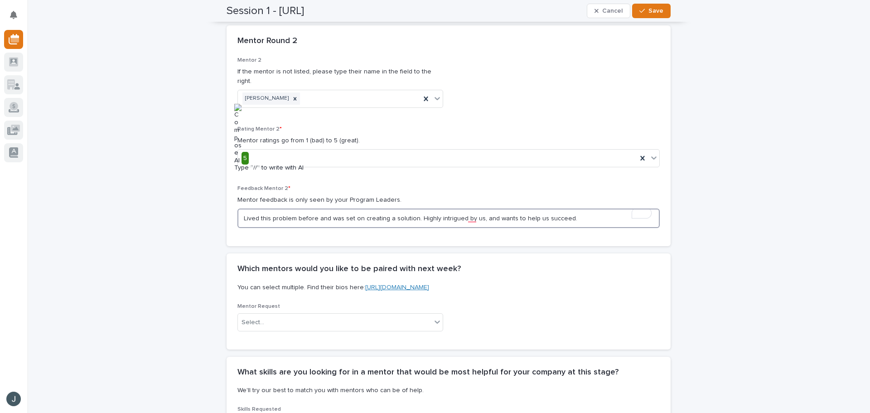
scroll to position [944, 0]
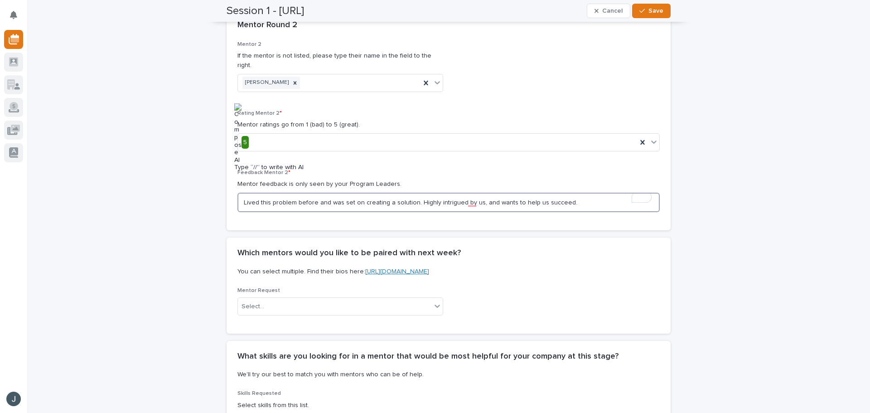
click at [471, 193] on textarea "Lived this problem before and was set on creating a solution. Highly intrigued …" at bounding box center [449, 202] width 422 height 19
click at [474, 193] on textarea "Lived this problem before and was set on creating a solution. Highly intrigued …" at bounding box center [449, 202] width 422 height 19
type textarea "Lived this problem before and was set on creating a solution. Highly intrigued …"
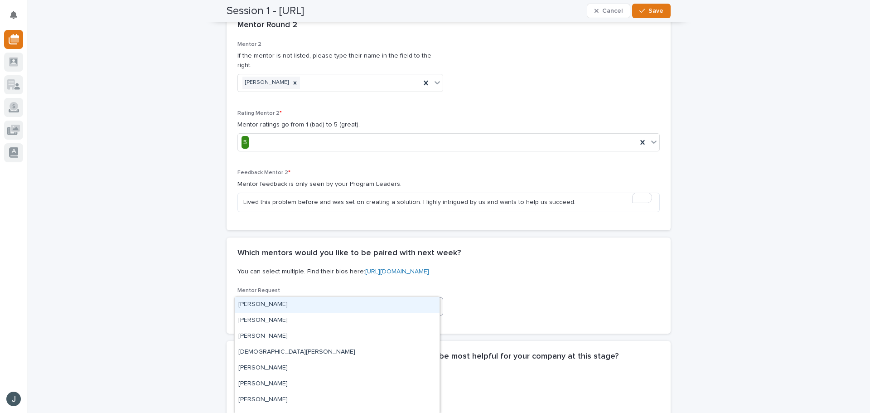
click at [315, 299] on div "Select..." at bounding box center [335, 306] width 194 height 15
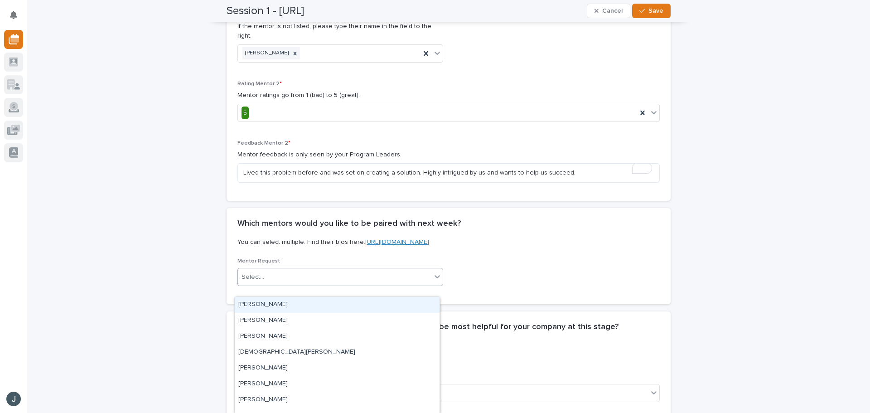
scroll to position [989, 0]
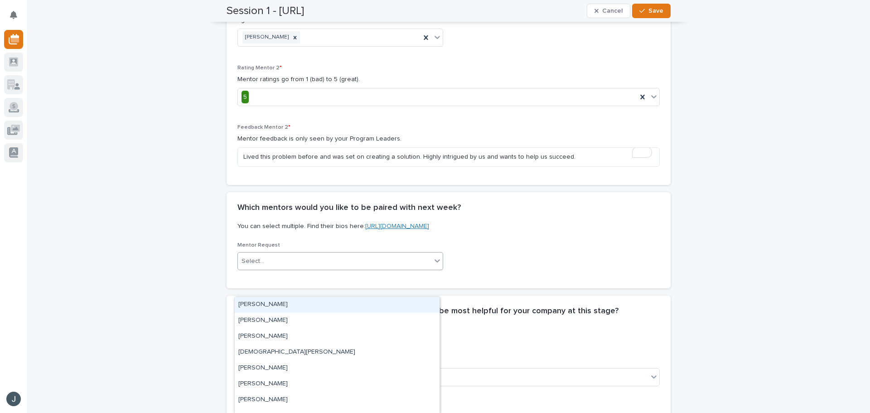
click at [315, 308] on div "Ahmed Mirza" at bounding box center [337, 305] width 205 height 16
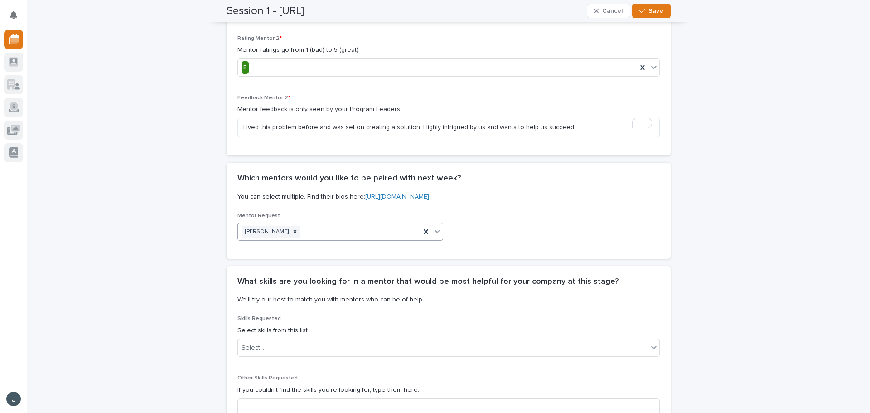
scroll to position [1034, 0]
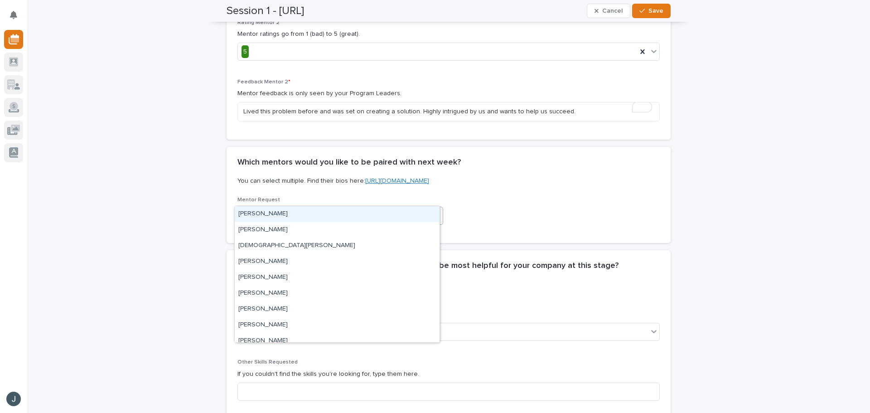
click at [433, 211] on icon at bounding box center [437, 215] width 9 height 9
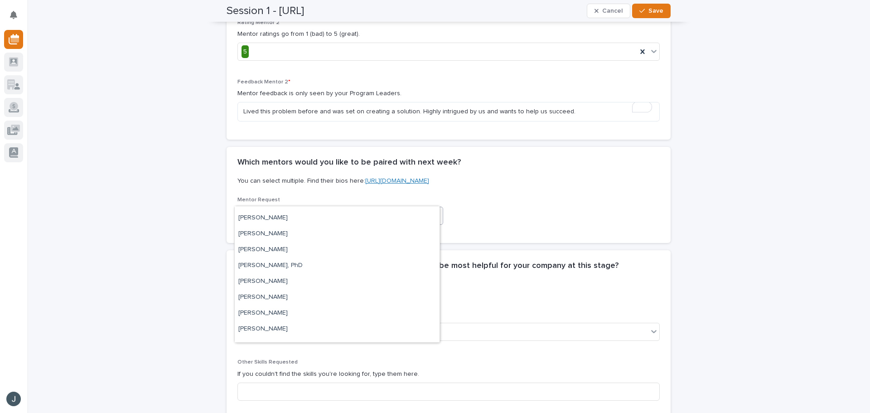
scroll to position [135, 0]
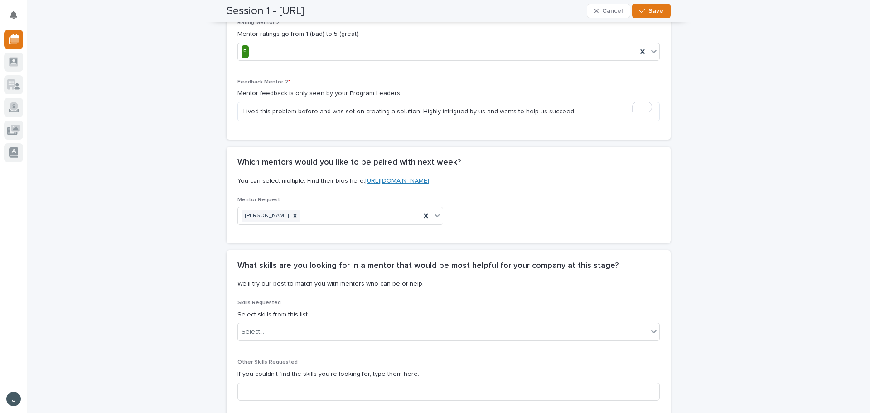
click at [485, 205] on div "Mentor Request Ahmed Mirza" at bounding box center [449, 214] width 422 height 35
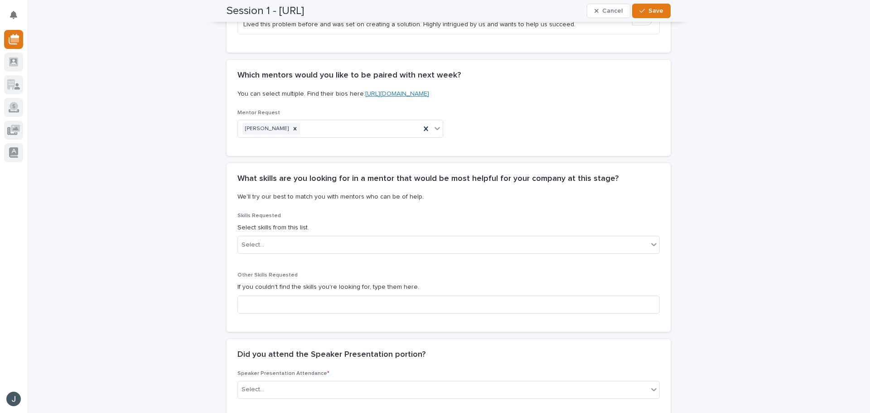
scroll to position [1125, 0]
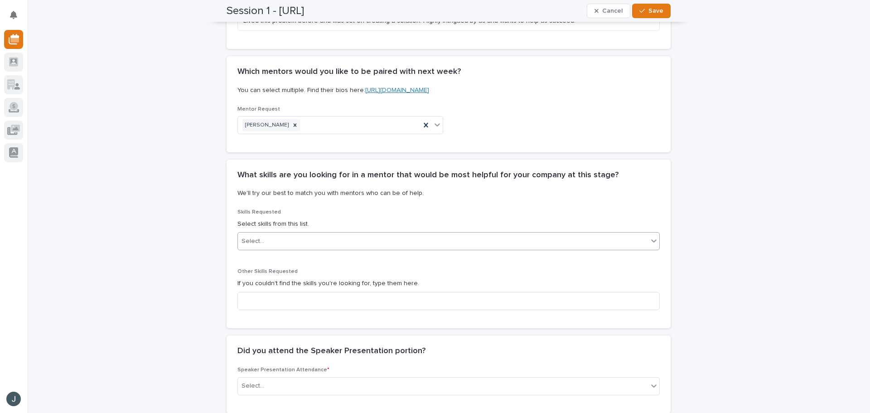
click at [356, 234] on div "Select..." at bounding box center [443, 241] width 410 height 15
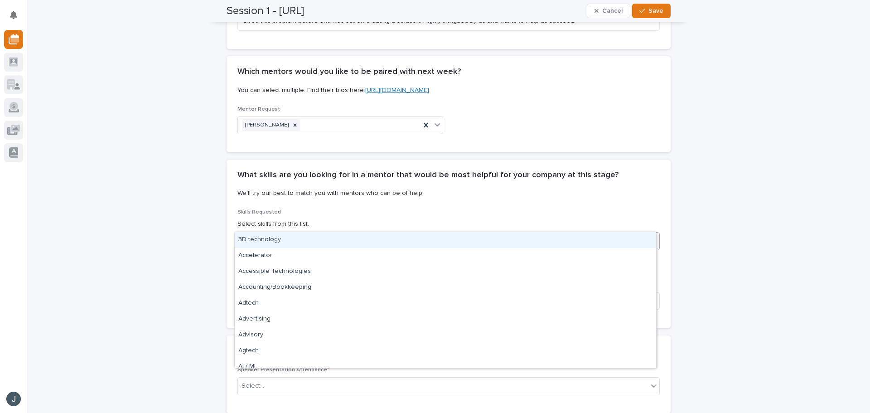
click at [356, 234] on div "Select..." at bounding box center [443, 241] width 410 height 15
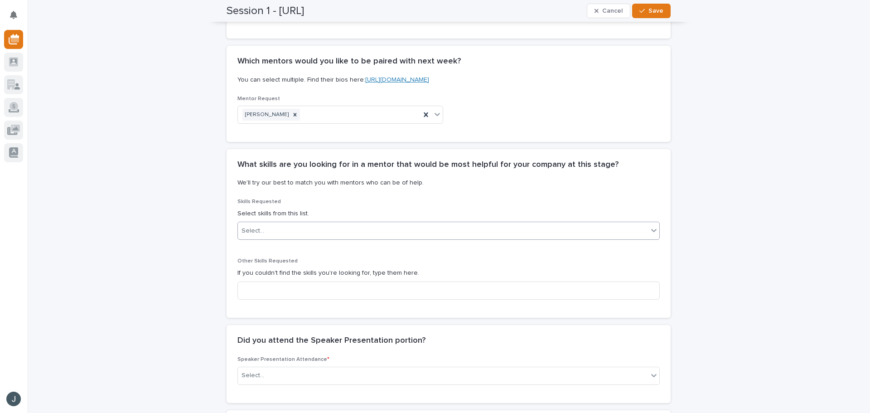
scroll to position [1216, 0]
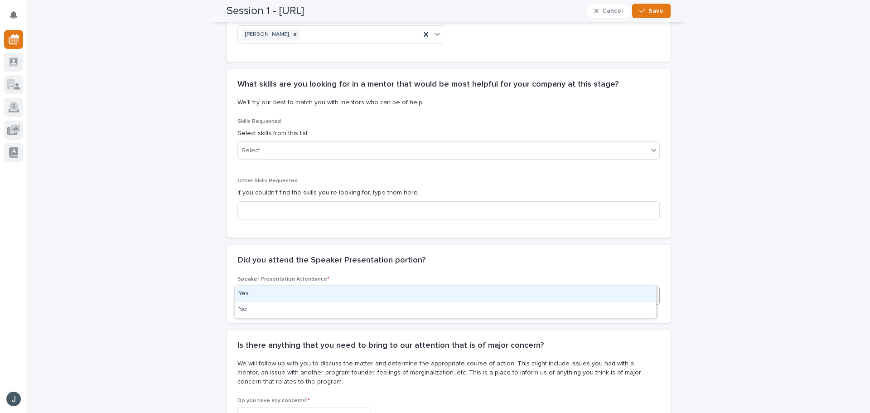
click at [412, 288] on div "Select..." at bounding box center [443, 295] width 410 height 15
click at [351, 292] on div "Yes" at bounding box center [446, 294] width 422 height 16
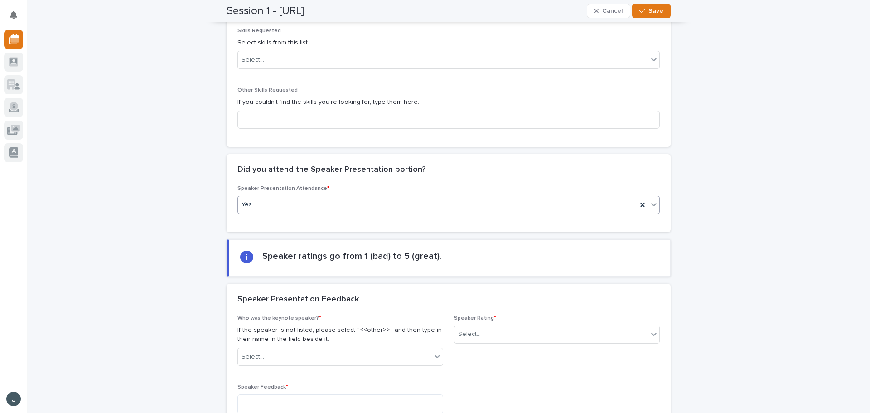
scroll to position [1442, 0]
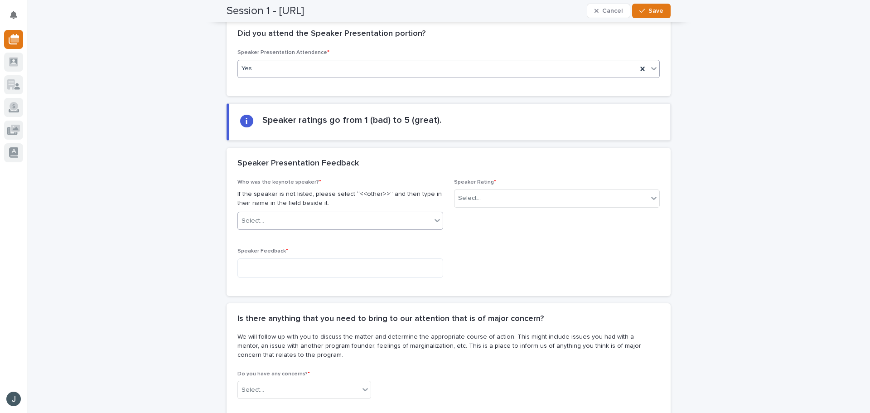
click at [345, 213] on div "Select..." at bounding box center [335, 220] width 194 height 15
click at [649, 12] on span "Save" at bounding box center [656, 11] width 15 height 6
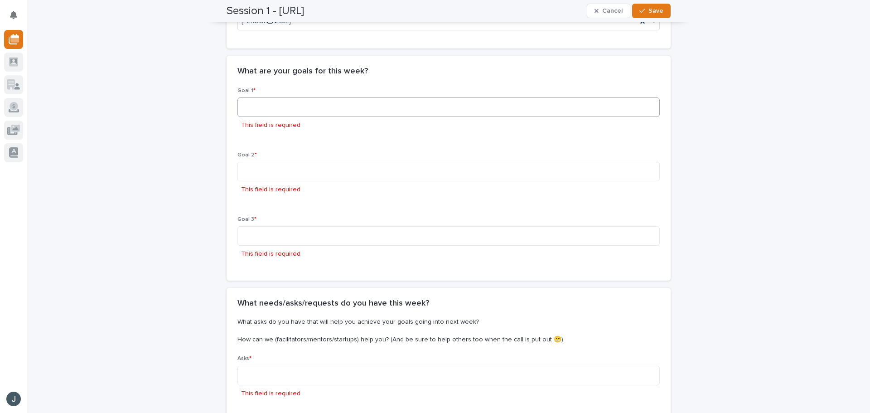
scroll to position [182, 0]
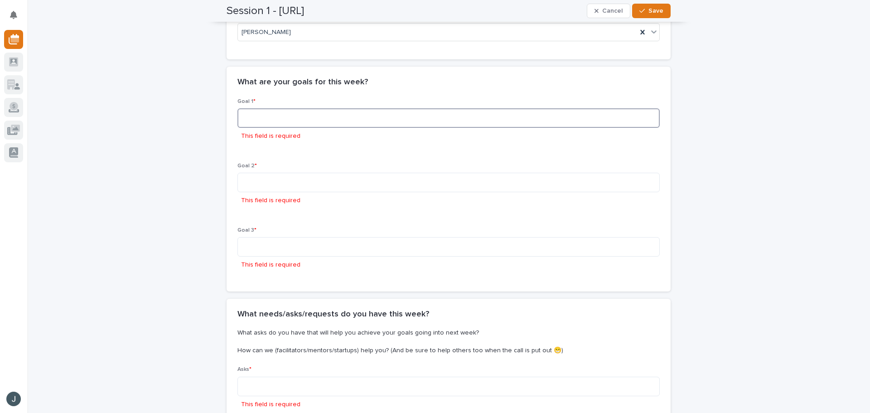
click at [329, 120] on textarea at bounding box center [449, 117] width 422 height 19
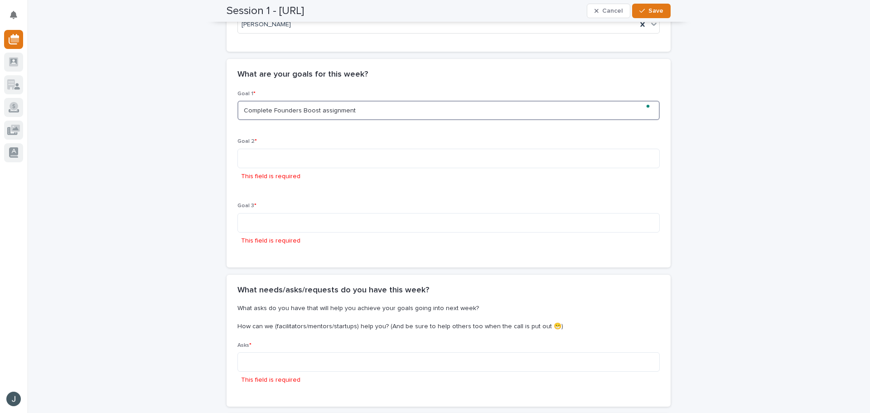
type textarea "Complete Founders Boost assignment"
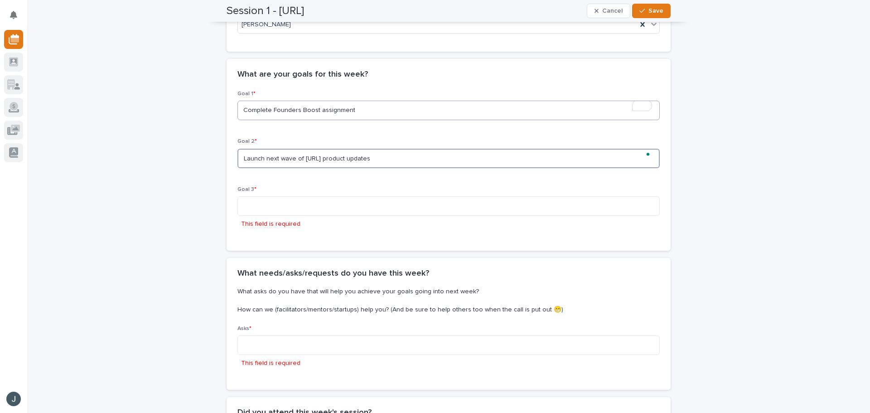
type textarea "Launch next wave of Nupt.AI product updates"
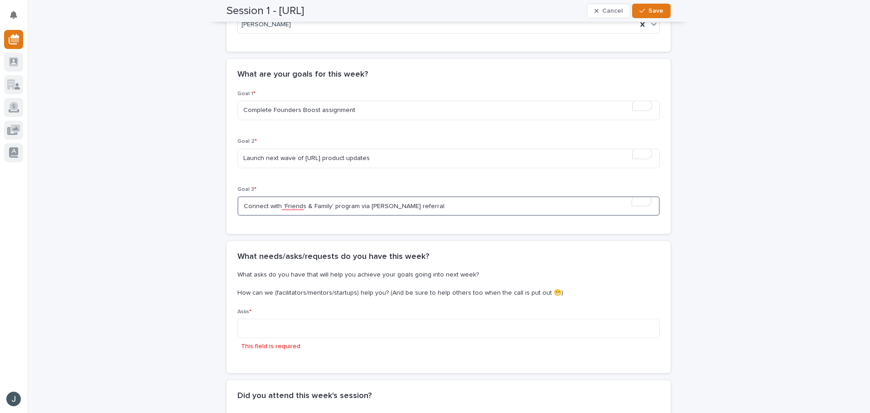
type textarea "Connect with 'Friends & Family' program via Jason referral"
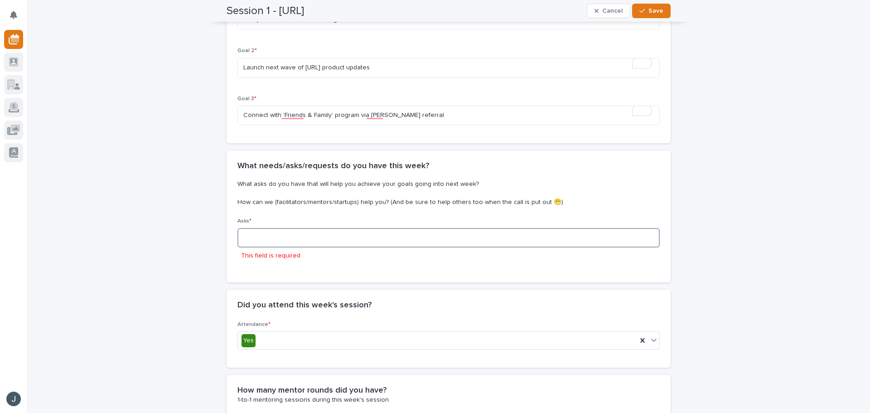
click at [286, 231] on textarea at bounding box center [449, 237] width 422 height 19
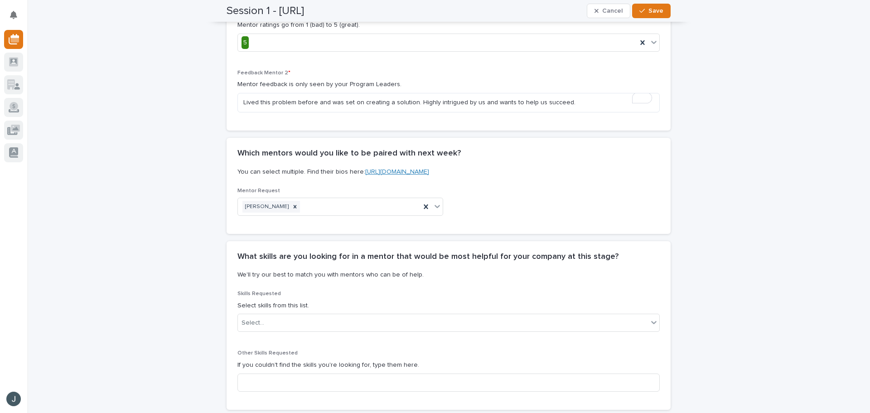
scroll to position [1134, 0]
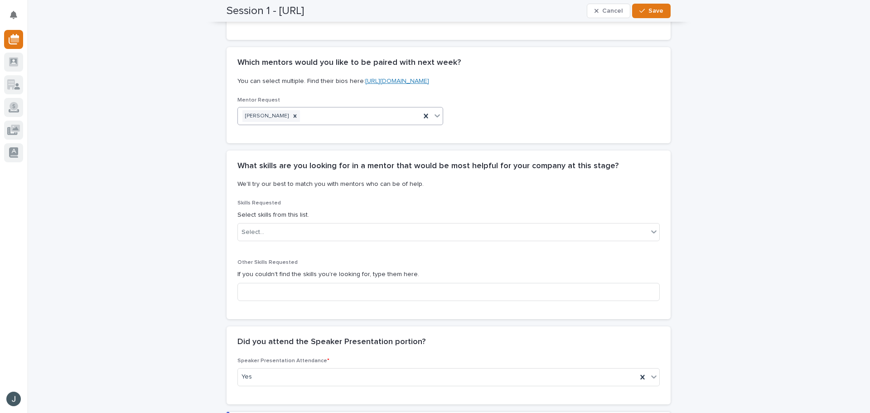
type textarea "Continue reviewing (with feedback) our product iterations, week over week."
click at [436, 111] on icon at bounding box center [437, 115] width 9 height 9
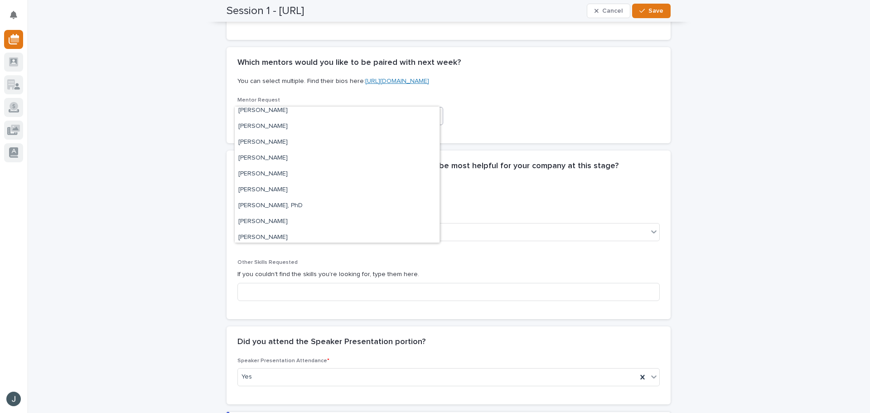
scroll to position [111, 0]
click at [313, 149] on div "Elisabeth Tuttass" at bounding box center [337, 146] width 205 height 16
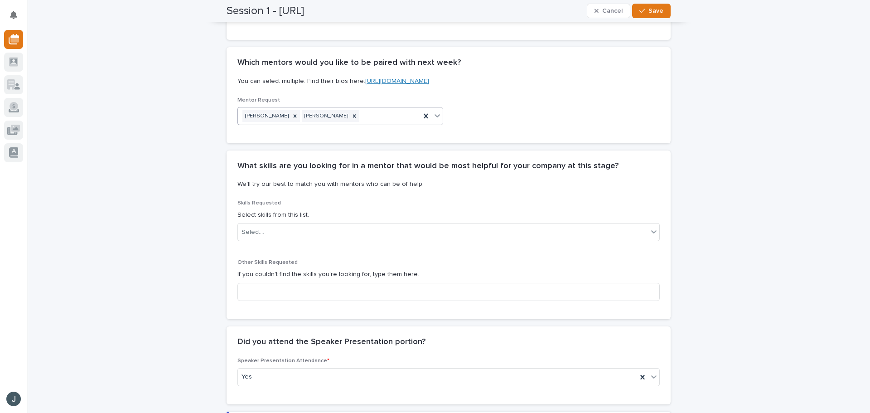
click at [433, 111] on icon at bounding box center [437, 115] width 9 height 9
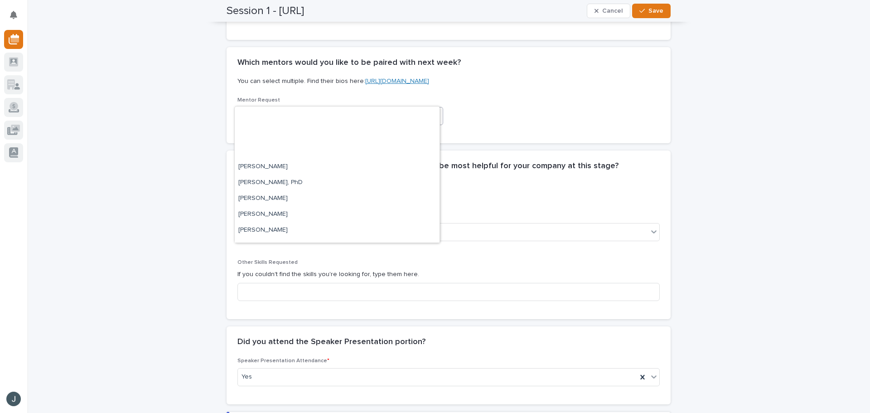
scroll to position [213, 0]
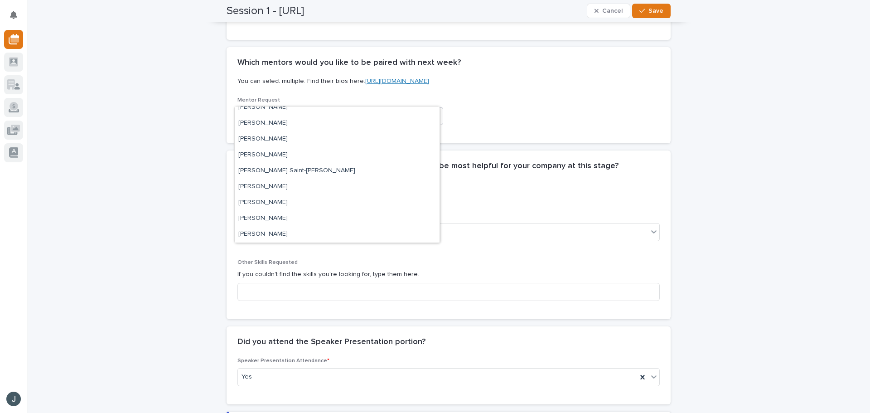
click at [481, 171] on p at bounding box center [447, 175] width 419 height 9
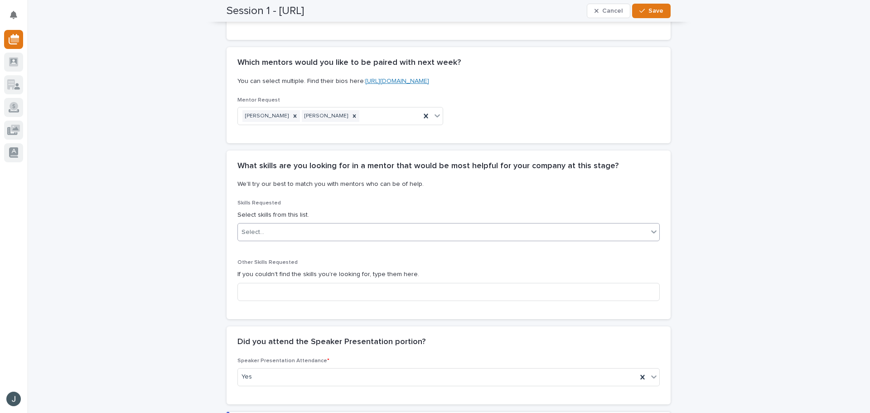
click at [407, 225] on div "Select..." at bounding box center [443, 232] width 410 height 15
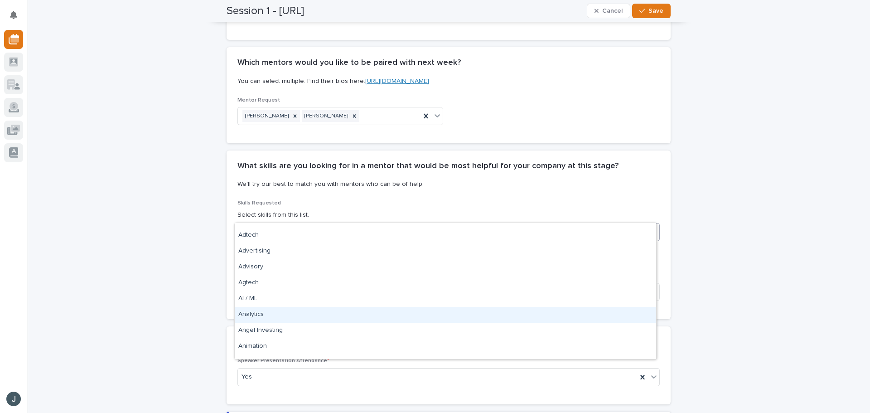
scroll to position [45, 0]
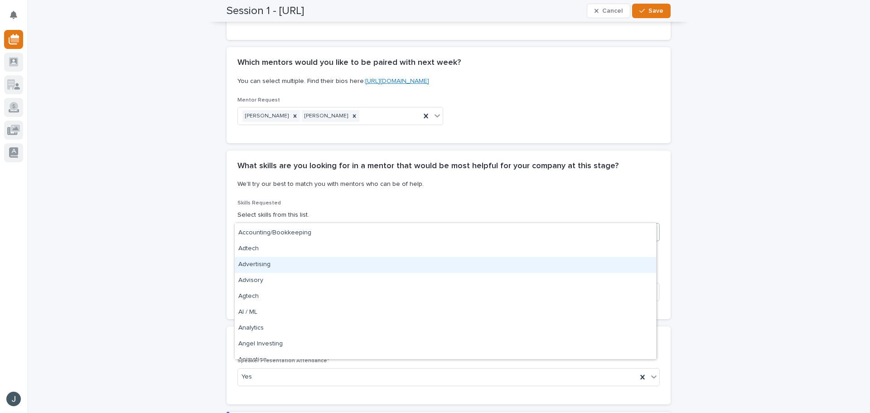
click at [356, 267] on div "Advertising" at bounding box center [446, 265] width 422 height 16
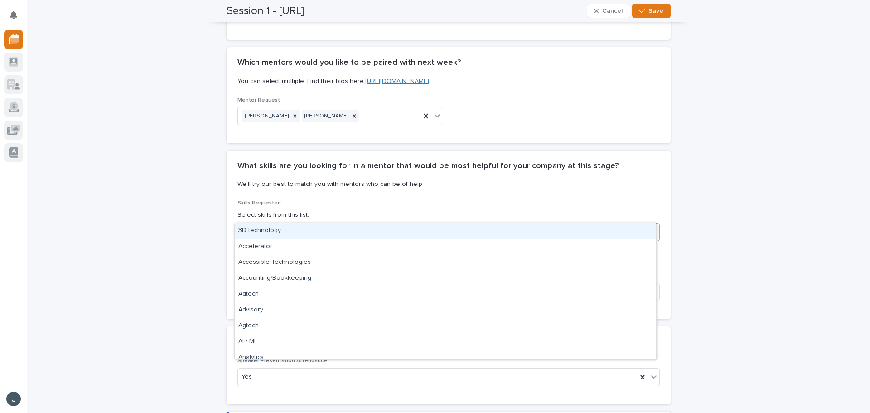
click at [355, 224] on div "Advertising" at bounding box center [437, 232] width 399 height 16
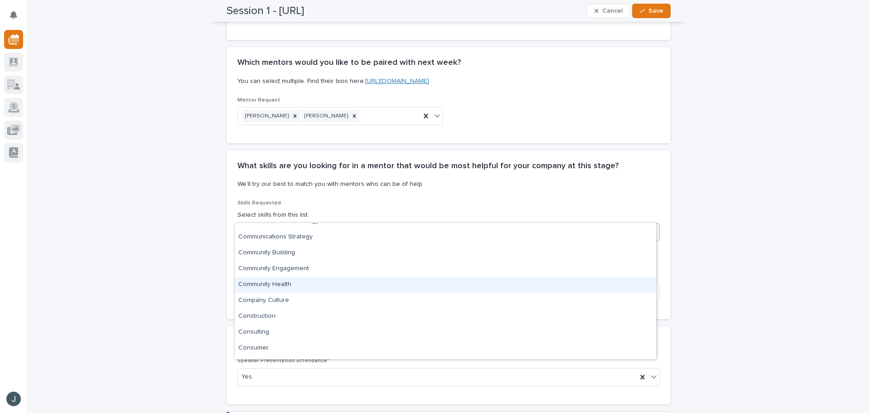
scroll to position [608, 0]
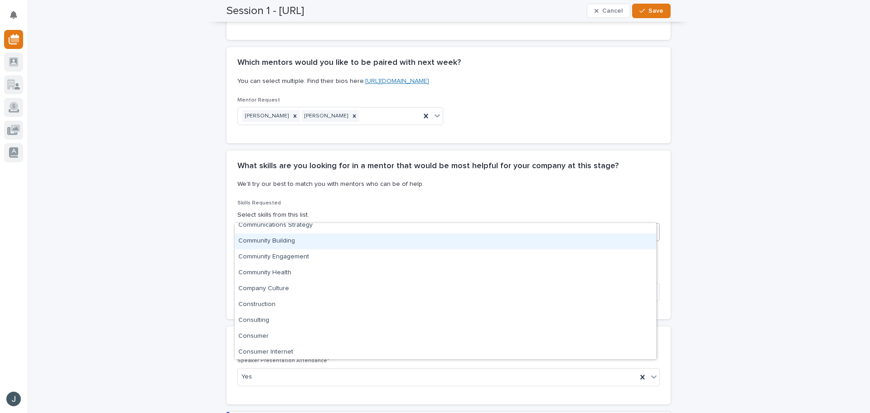
click at [330, 240] on div "Community Building" at bounding box center [446, 241] width 422 height 16
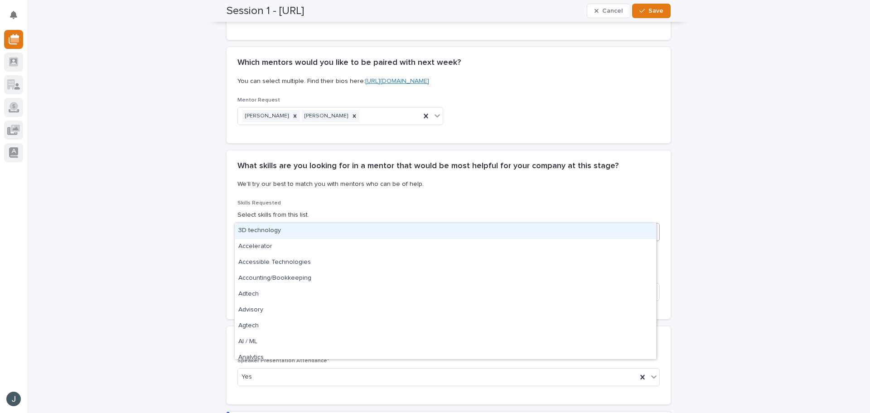
click at [388, 224] on div "Advertising Community Building" at bounding box center [437, 232] width 399 height 16
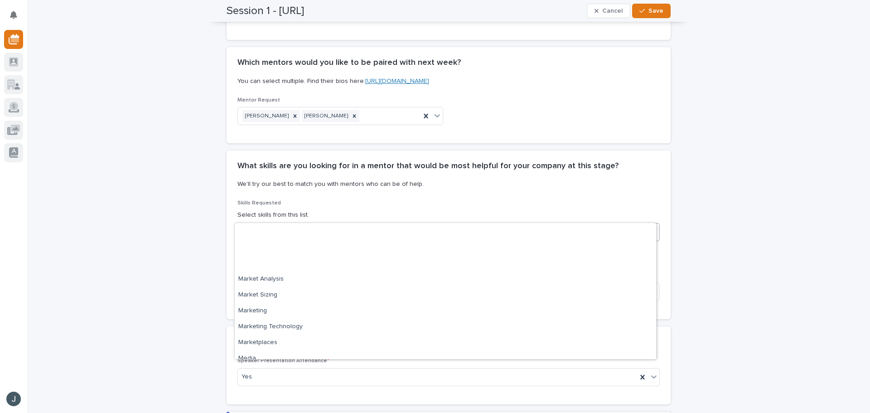
scroll to position [2143, 0]
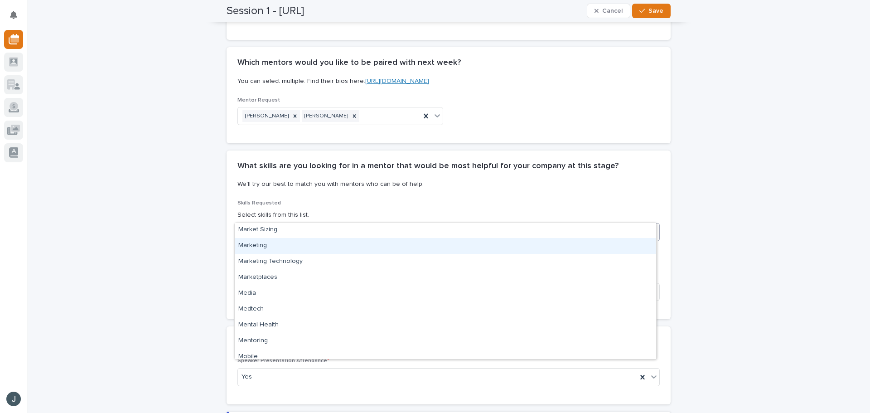
click at [288, 249] on div "Marketing" at bounding box center [446, 246] width 422 height 16
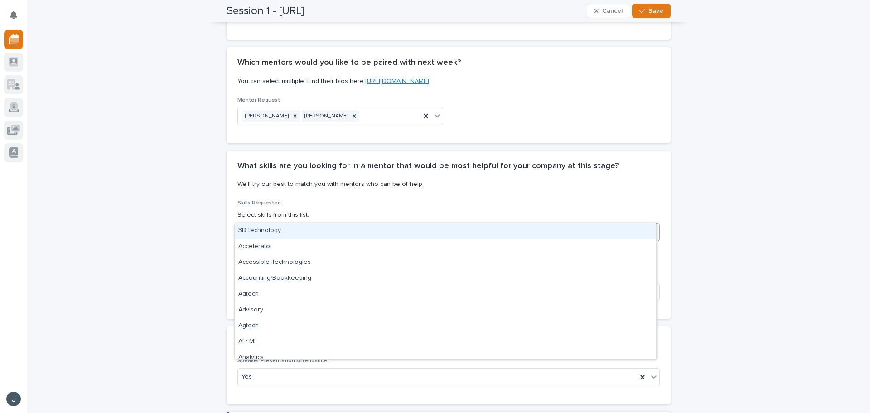
click at [656, 223] on div at bounding box center [654, 231] width 11 height 16
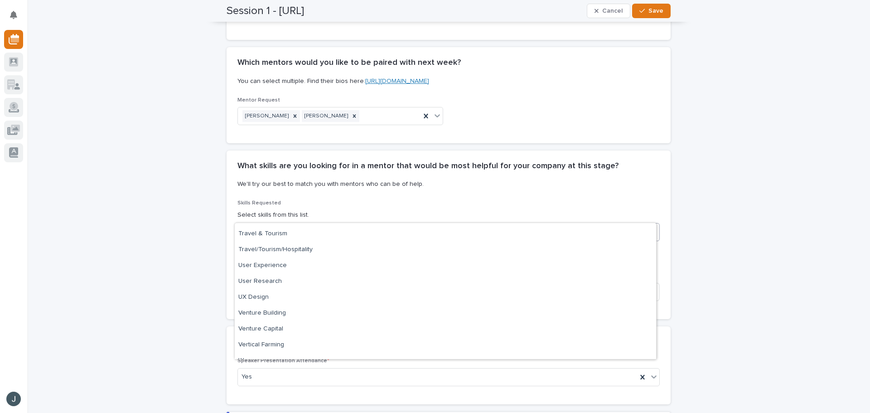
scroll to position [3211, 0]
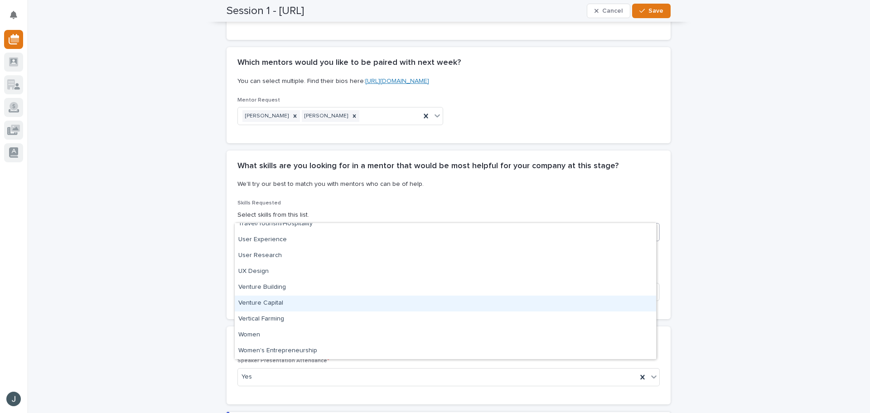
click at [263, 303] on div "Venture Capital" at bounding box center [446, 304] width 422 height 16
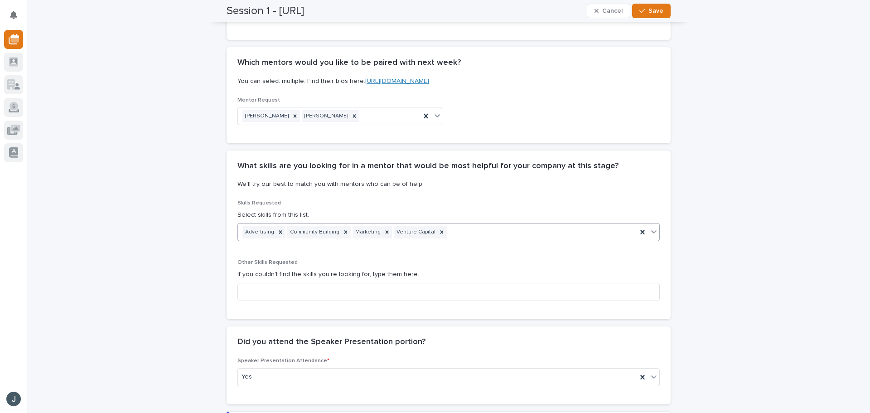
click at [650, 227] on icon at bounding box center [654, 231] width 9 height 9
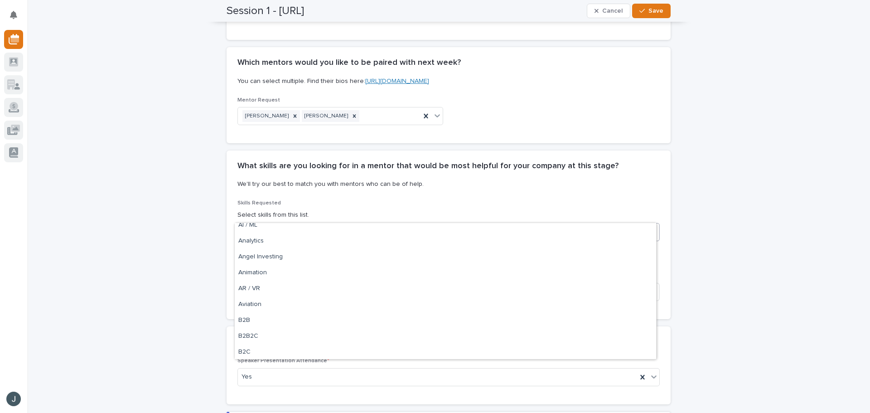
scroll to position [129, 0]
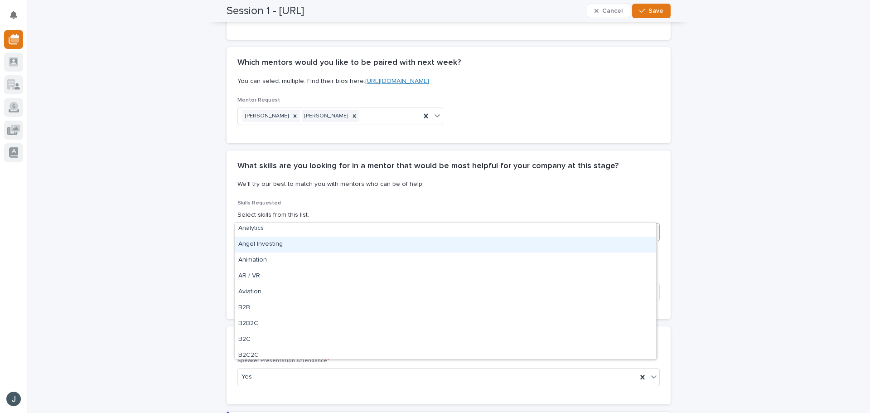
click at [262, 242] on div "Angel Investing" at bounding box center [446, 245] width 422 height 16
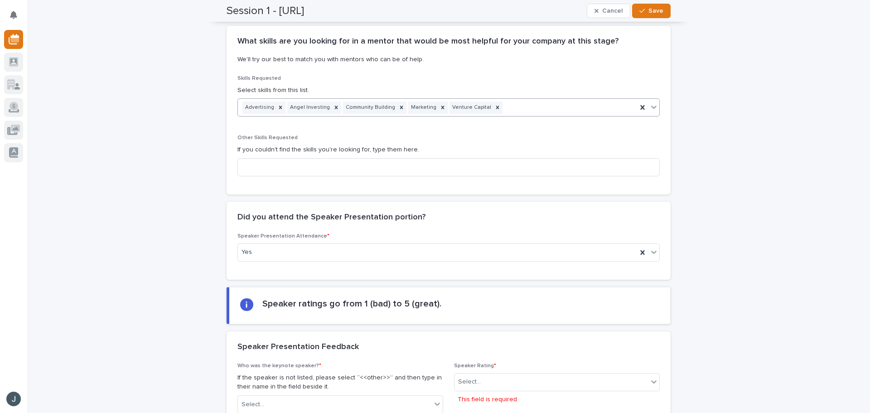
scroll to position [1406, 0]
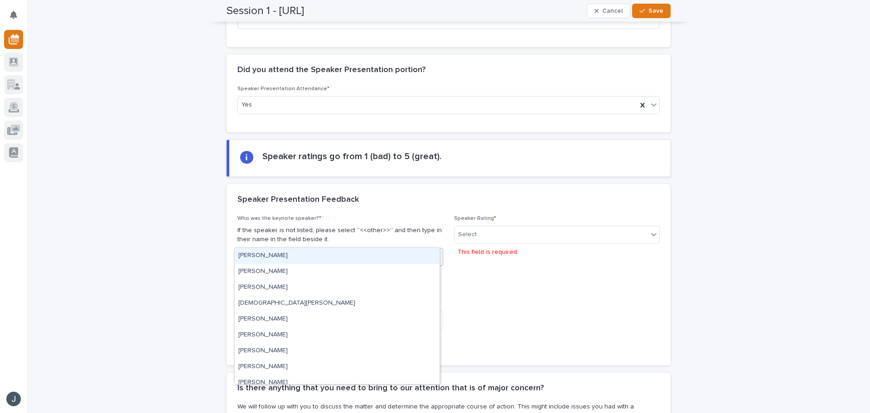
click at [297, 250] on div "Select..." at bounding box center [335, 257] width 194 height 15
click at [490, 227] on div "Select..." at bounding box center [552, 234] width 194 height 15
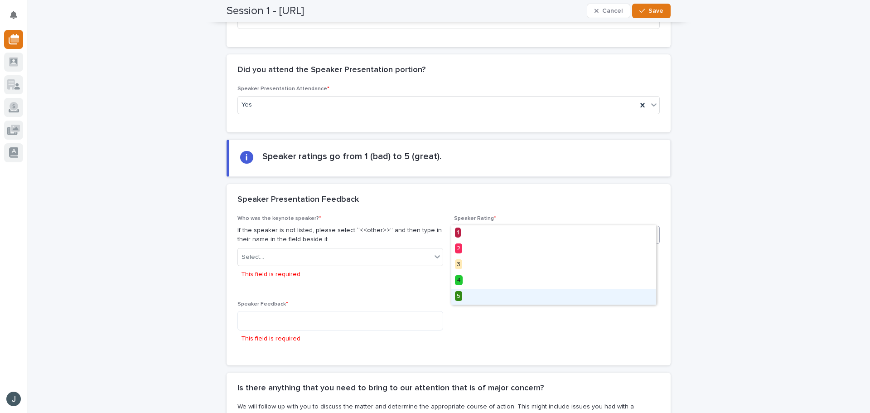
drag, startPoint x: 494, startPoint y: 288, endPoint x: 485, endPoint y: 294, distance: 11.6
click at [491, 293] on div "5" at bounding box center [553, 297] width 205 height 16
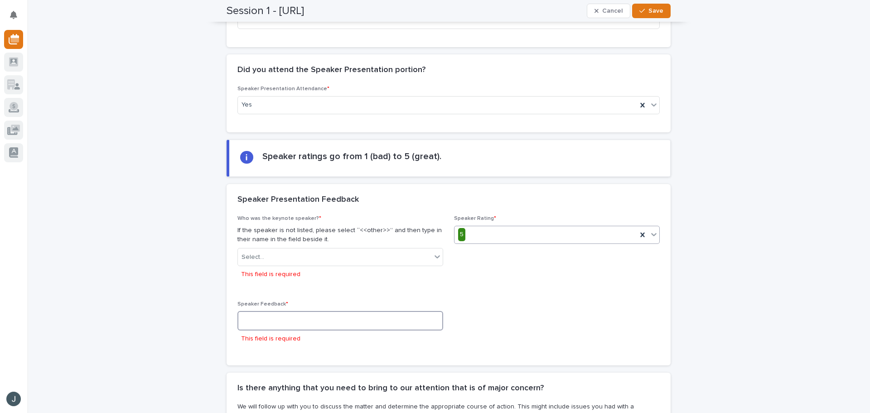
click at [281, 311] on textarea at bounding box center [341, 320] width 206 height 19
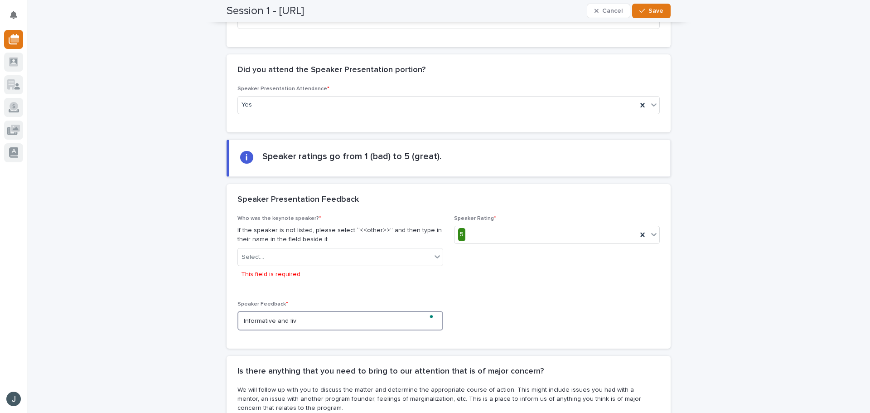
type textarea "Informative and live"
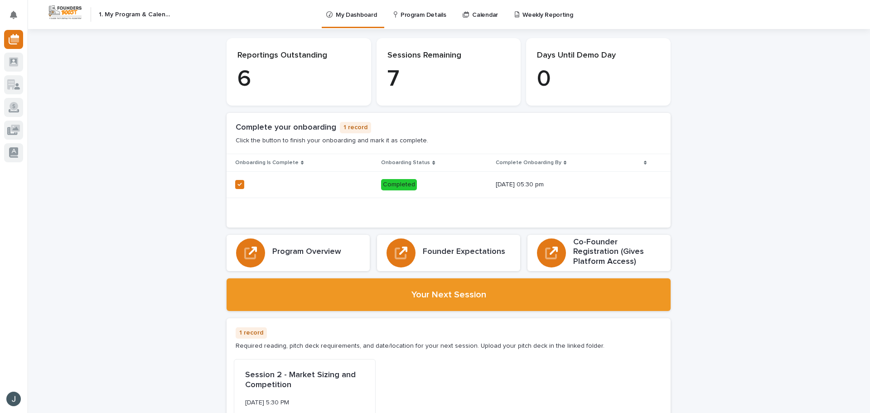
click at [418, 14] on p "Program Details" at bounding box center [423, 9] width 45 height 19
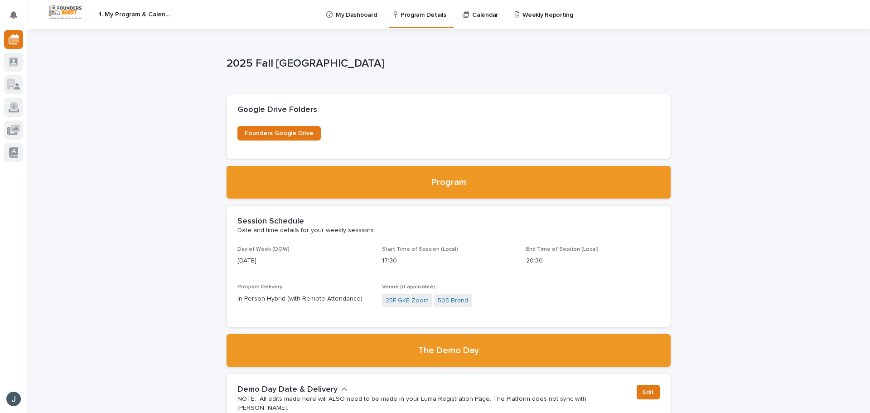
click at [466, 10] on div "Calendar" at bounding box center [482, 9] width 40 height 19
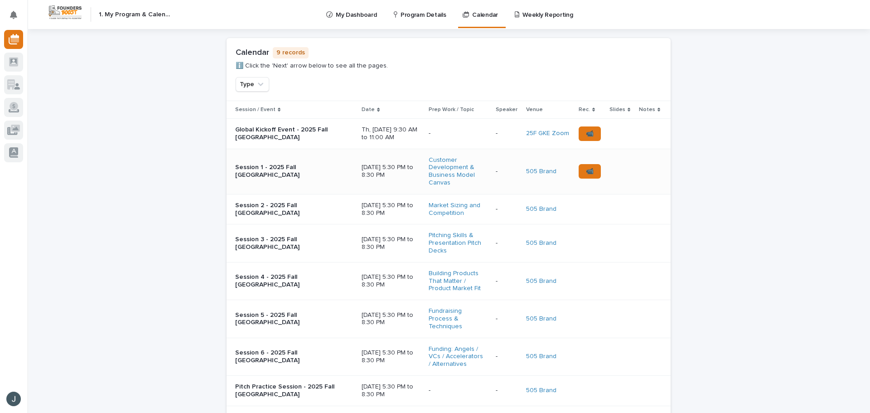
click at [393, 169] on p "We, Oct 8, 5:30 PM to 8:30 PM" at bounding box center [390, 171] width 57 height 15
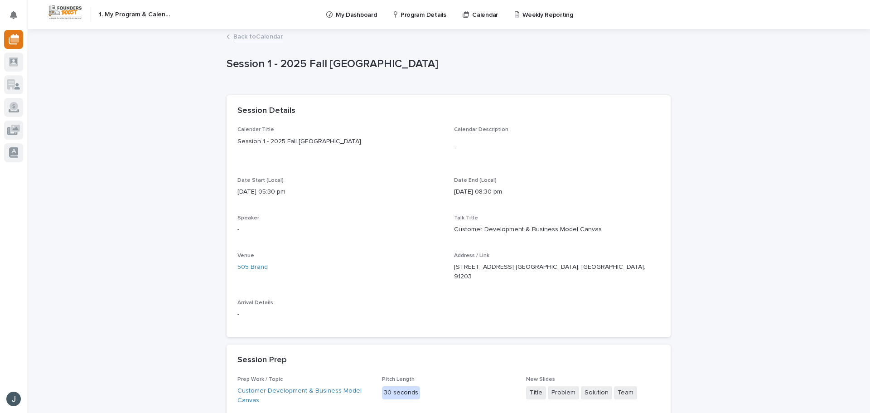
click at [245, 30] on div "Session 1 - 2025 Fall Glendale Session 1 - 2025 Fall Glendale Sorry, there was …" at bounding box center [449, 313] width 444 height 566
click at [245, 34] on link "Back to Calendar" at bounding box center [257, 36] width 49 height 10
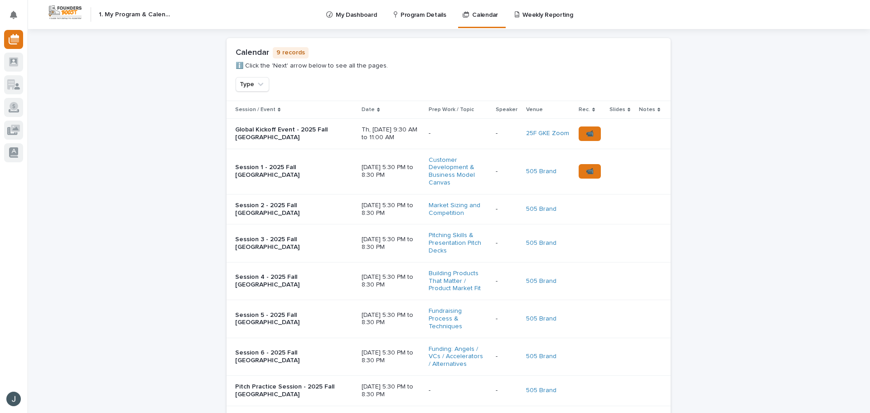
click at [216, 198] on div "Loading... Saving… Loading... Saving… Loading... Saving… Loading... Saving… Loa…" at bounding box center [448, 273] width 843 height 489
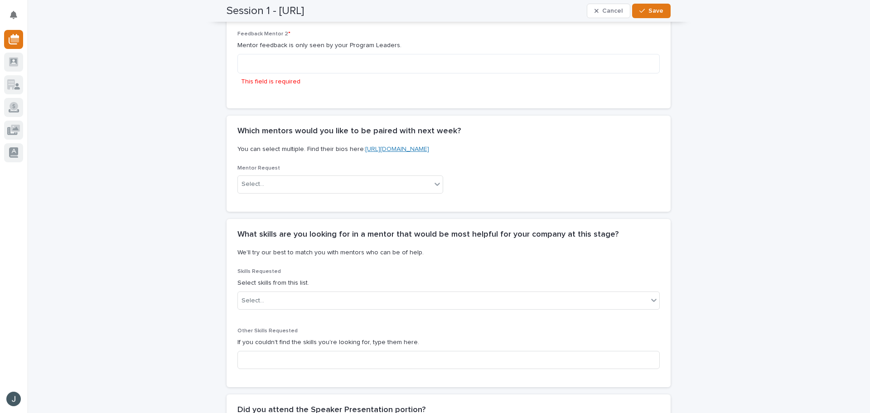
scroll to position [1179, 0]
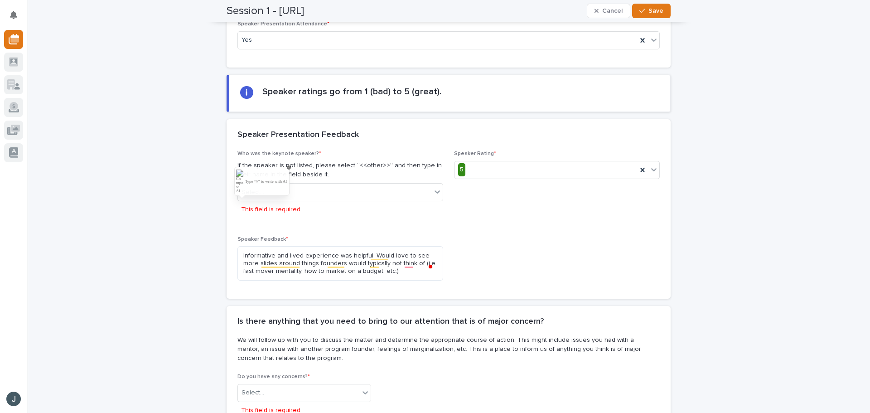
scroll to position [1633, 0]
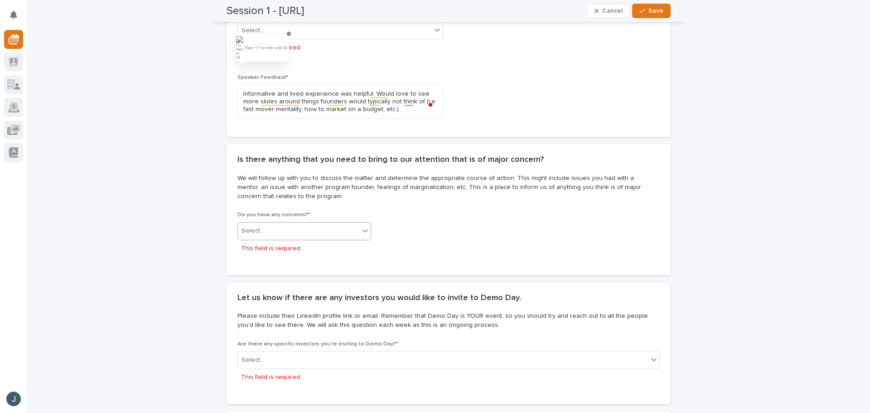
type textarea "Informative and lived experience was helpful. Would love to see more slides aro…"
click at [315, 223] on div "Select..." at bounding box center [298, 230] width 121 height 15
click at [299, 245] on div "No" at bounding box center [301, 246] width 133 height 16
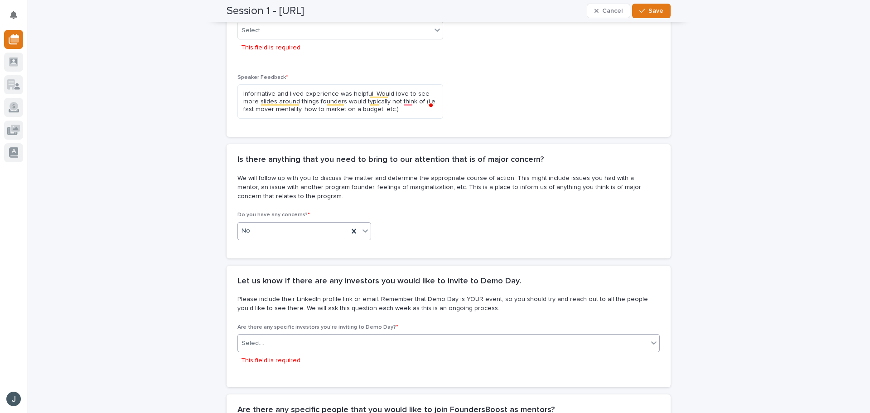
click at [289, 336] on div "Select..." at bounding box center [443, 343] width 410 height 15
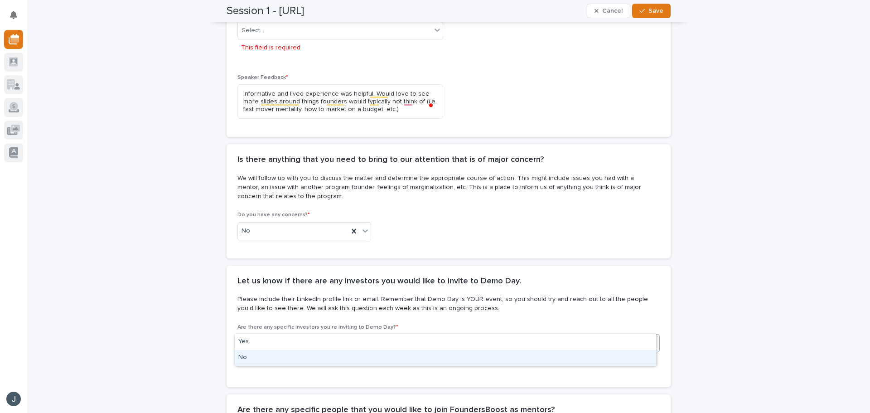
click at [288, 355] on div "No" at bounding box center [446, 358] width 422 height 16
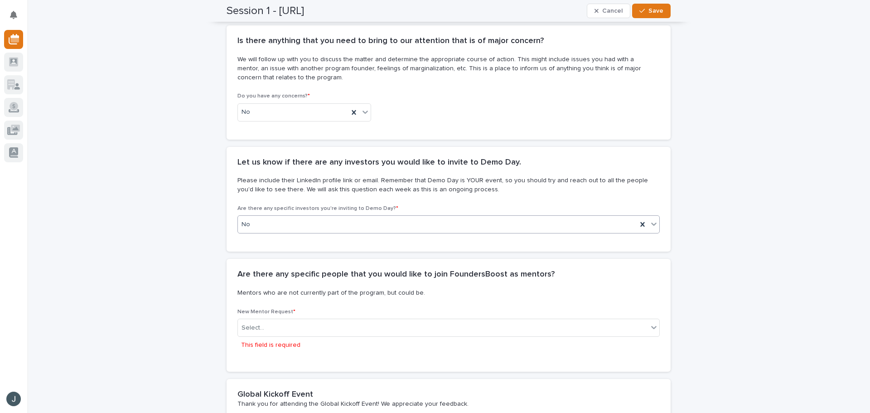
scroll to position [1769, 0]
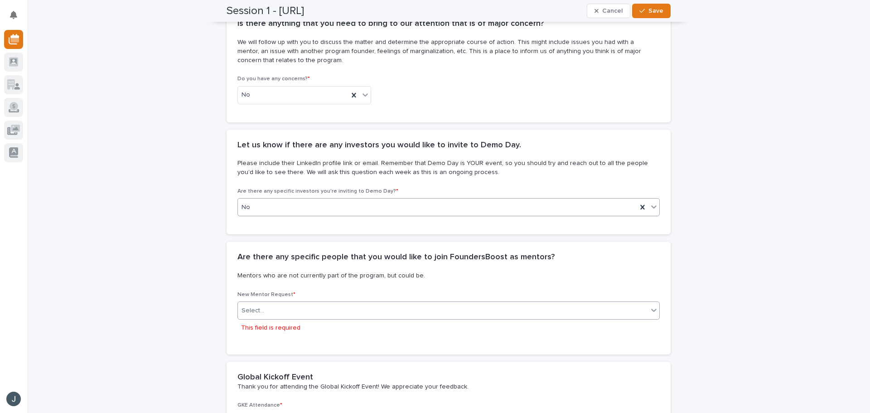
click at [288, 303] on div "Select..." at bounding box center [443, 310] width 410 height 15
click at [280, 323] on div "No" at bounding box center [446, 325] width 422 height 16
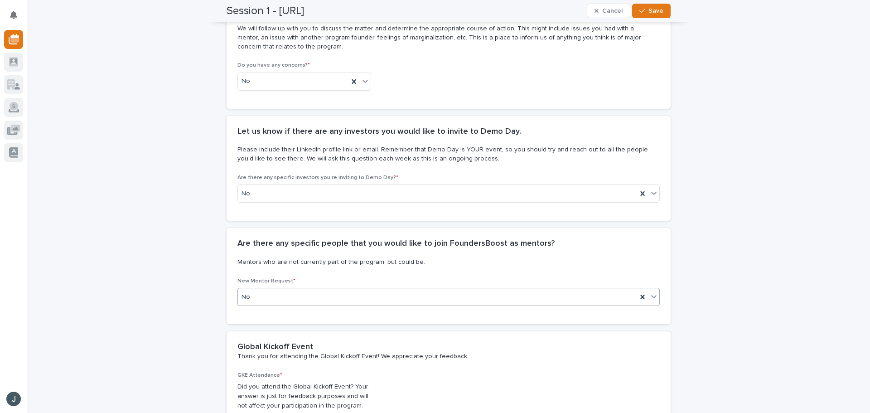
scroll to position [1859, 0]
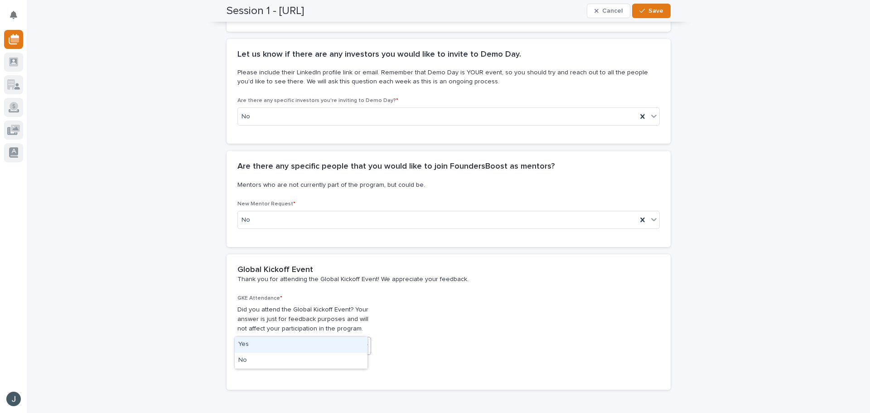
click at [269, 339] on div "Select..." at bounding box center [298, 346] width 121 height 15
click at [269, 344] on div "Yes" at bounding box center [301, 345] width 133 height 16
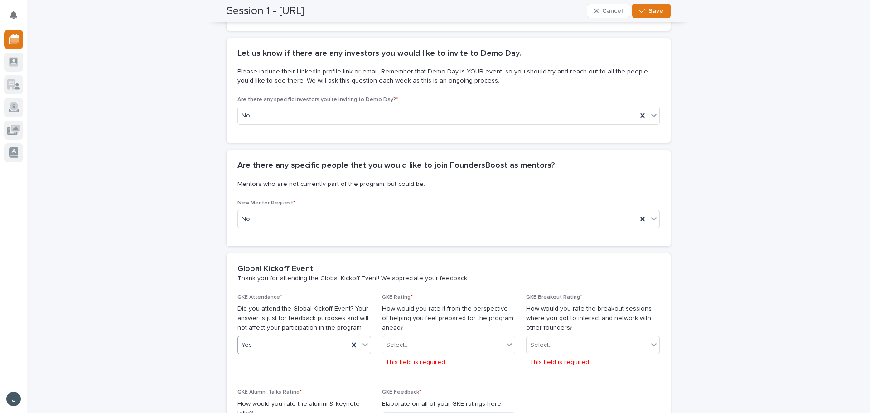
scroll to position [1950, 0]
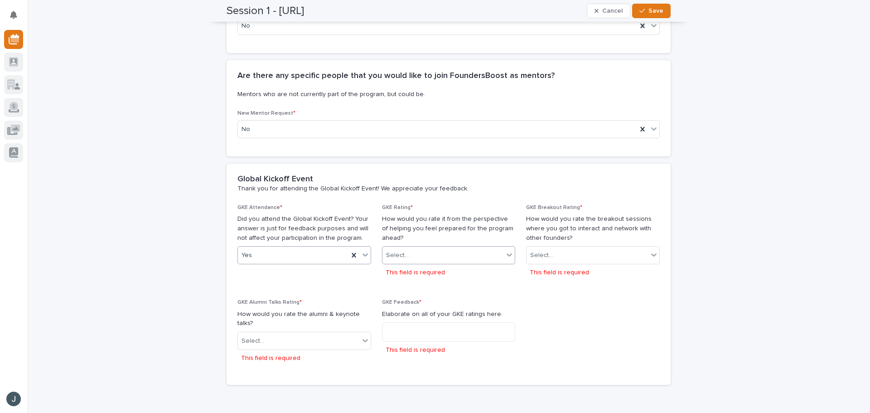
click at [475, 248] on div "Select..." at bounding box center [443, 255] width 121 height 15
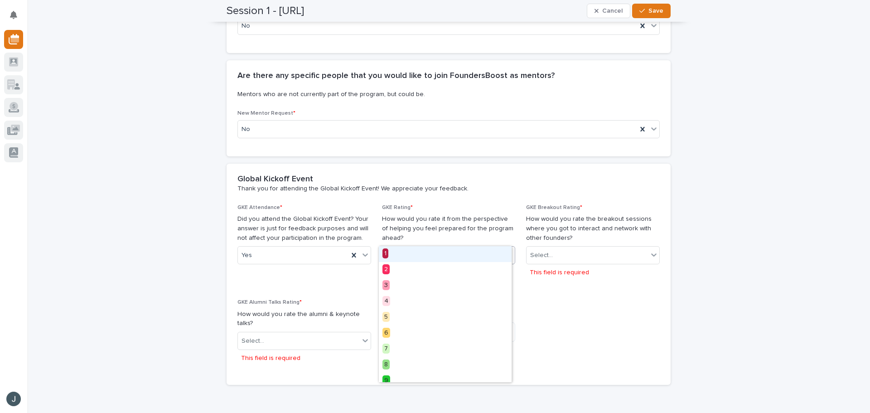
scroll to position [23, 0]
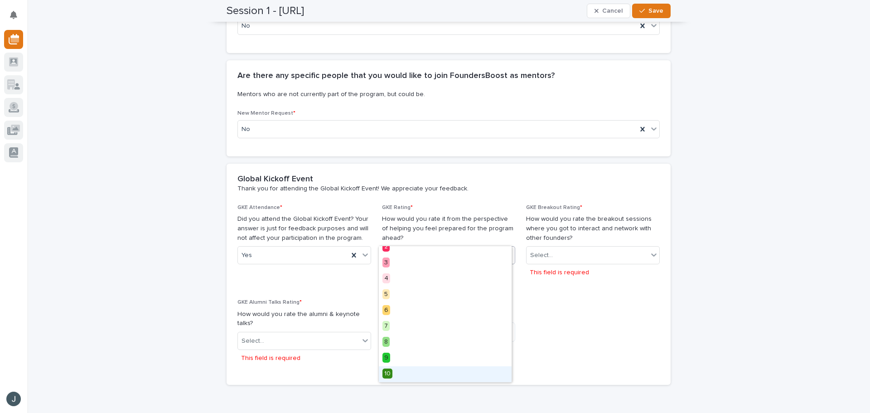
click at [455, 375] on div "10" at bounding box center [445, 374] width 133 height 16
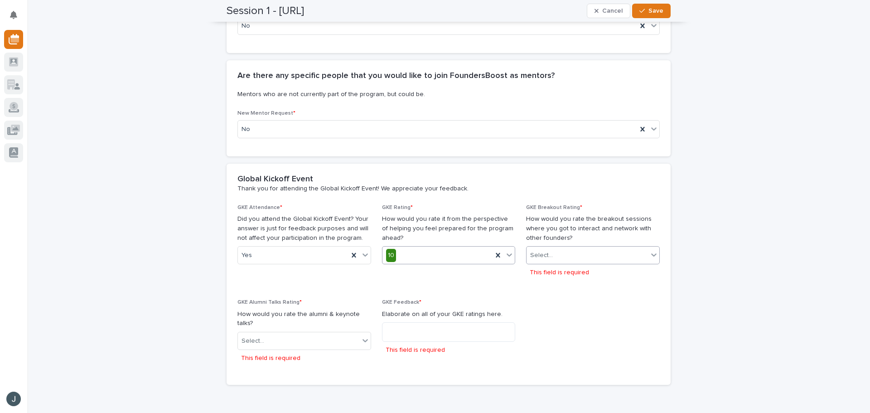
click at [573, 248] on div "Select..." at bounding box center [587, 255] width 121 height 15
click at [573, 378] on div "10" at bounding box center [590, 374] width 133 height 16
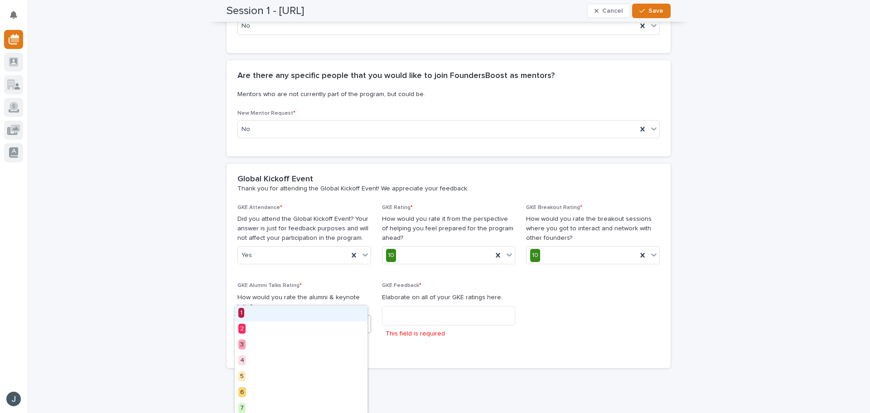
click at [340, 317] on div "Select..." at bounding box center [298, 324] width 121 height 15
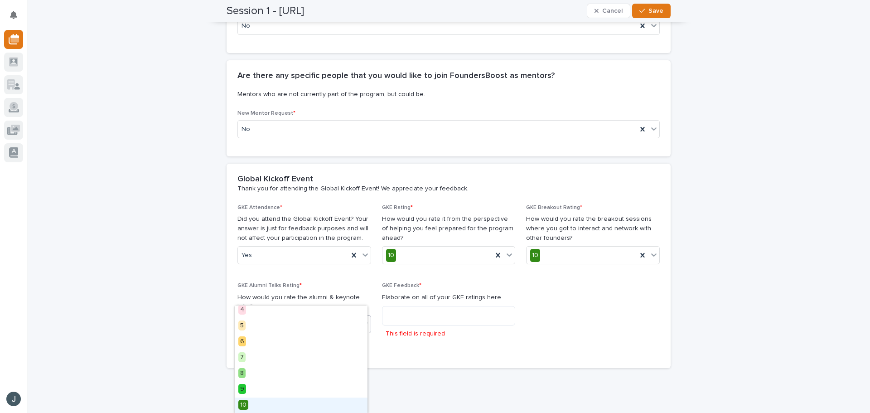
click at [330, 402] on div "10" at bounding box center [301, 406] width 133 height 16
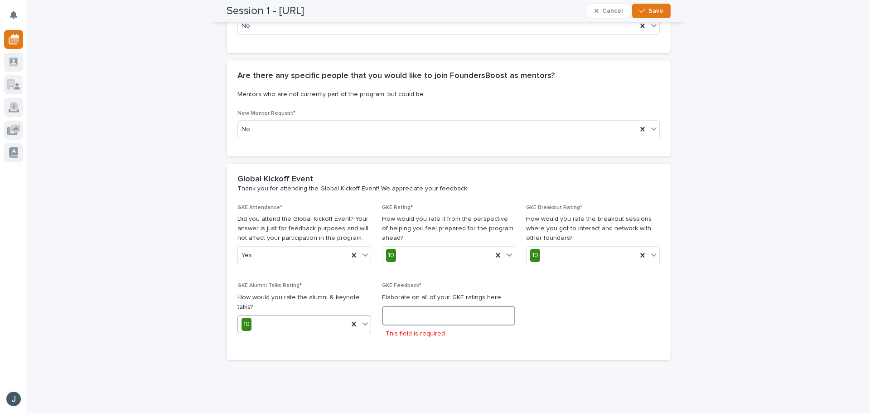
click at [402, 306] on textarea at bounding box center [449, 315] width 134 height 19
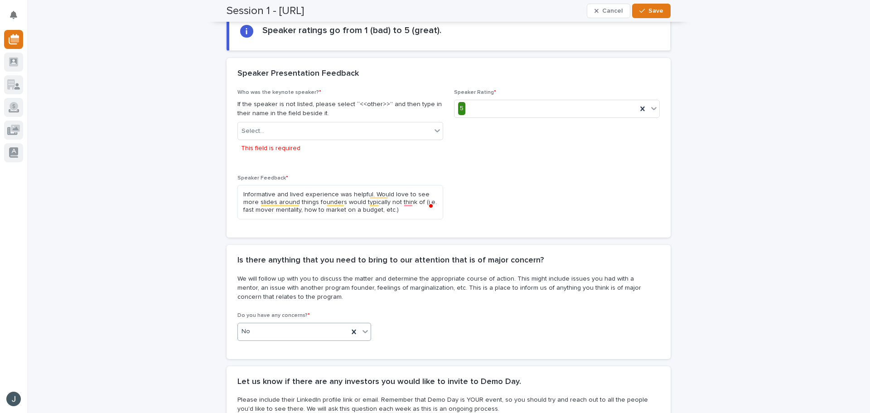
scroll to position [1441, 0]
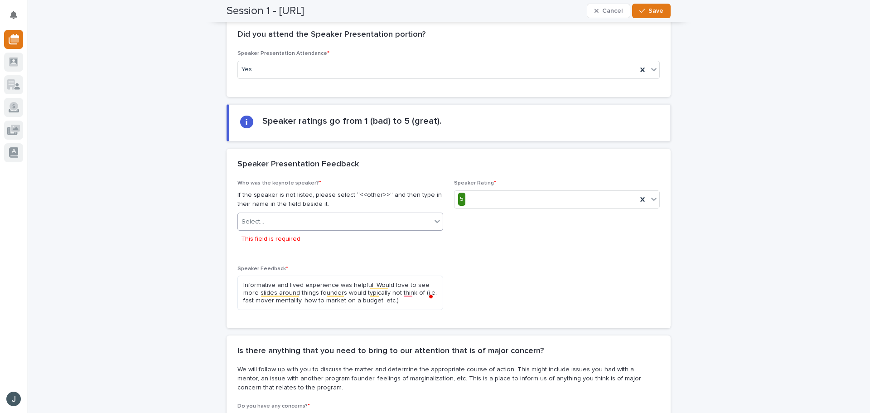
type textarea "Alvina to provide feedback"
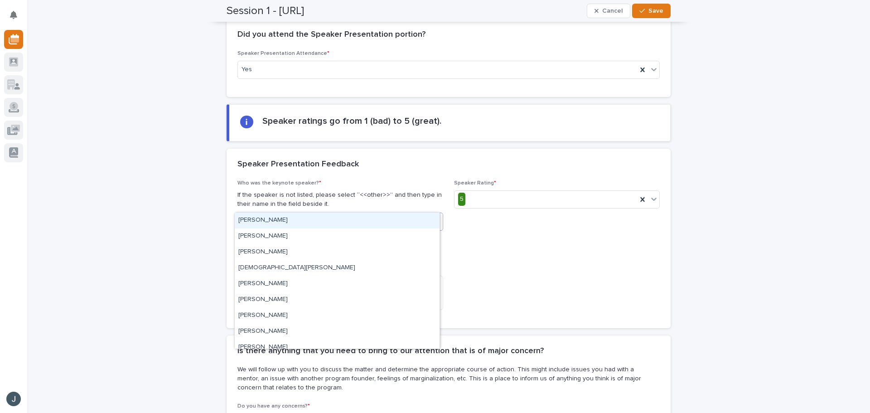
click at [305, 213] on div "Select..." at bounding box center [341, 222] width 206 height 18
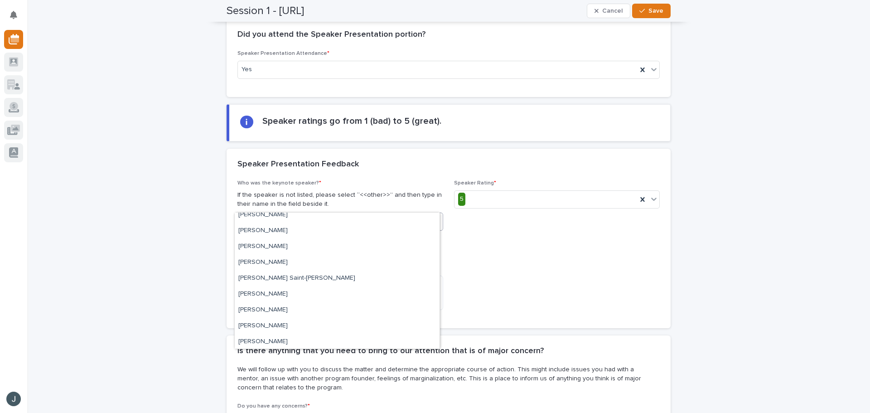
scroll to position [245, 0]
click at [301, 274] on div "Michael Saint-Aubin" at bounding box center [337, 277] width 205 height 16
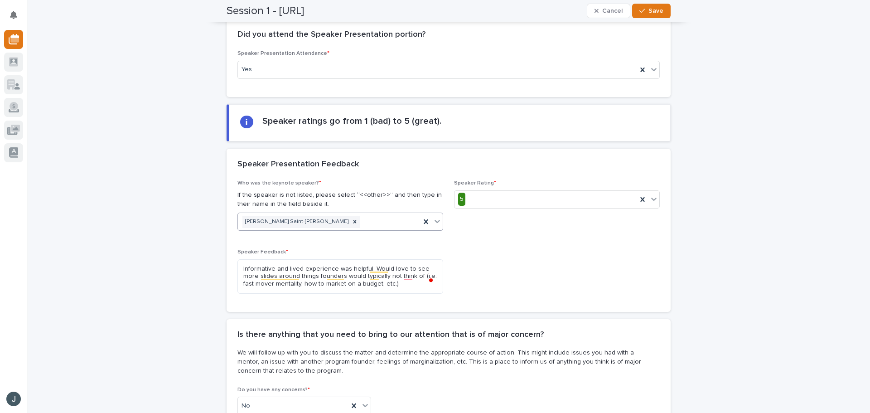
click at [433, 217] on icon at bounding box center [437, 221] width 9 height 9
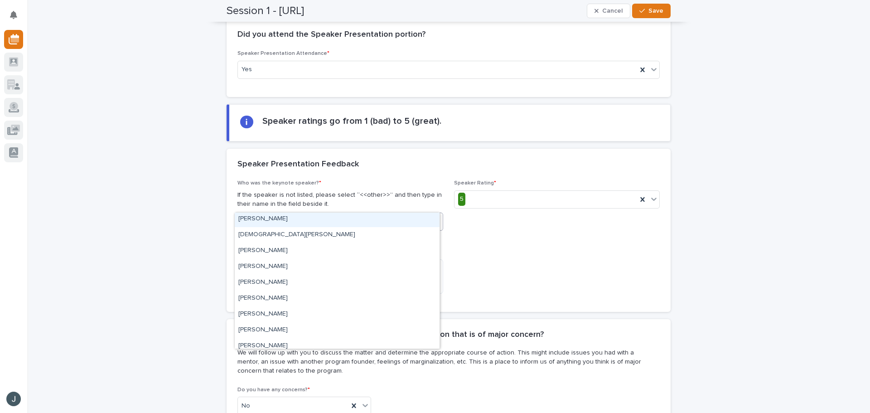
scroll to position [54, 0]
click at [435, 220] on icon at bounding box center [437, 221] width 5 height 3
click at [352, 218] on icon at bounding box center [355, 221] width 6 height 6
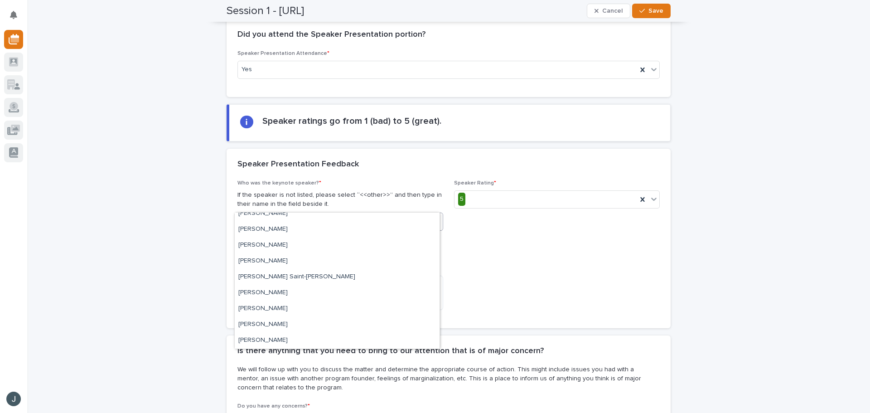
scroll to position [239, 0]
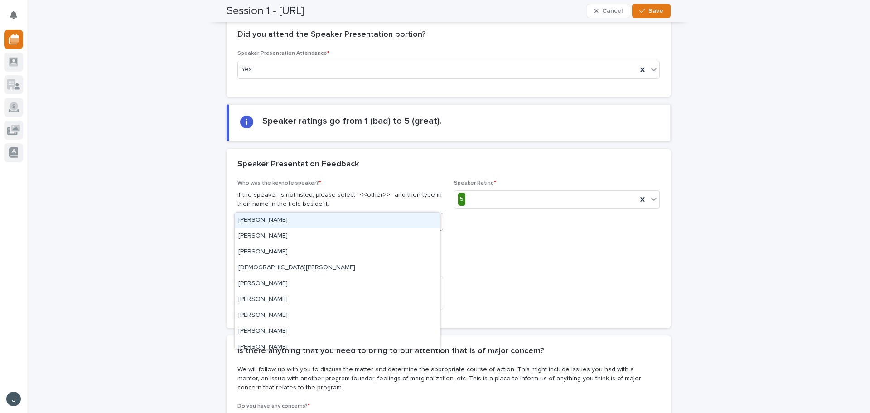
click at [435, 220] on icon at bounding box center [437, 221] width 5 height 3
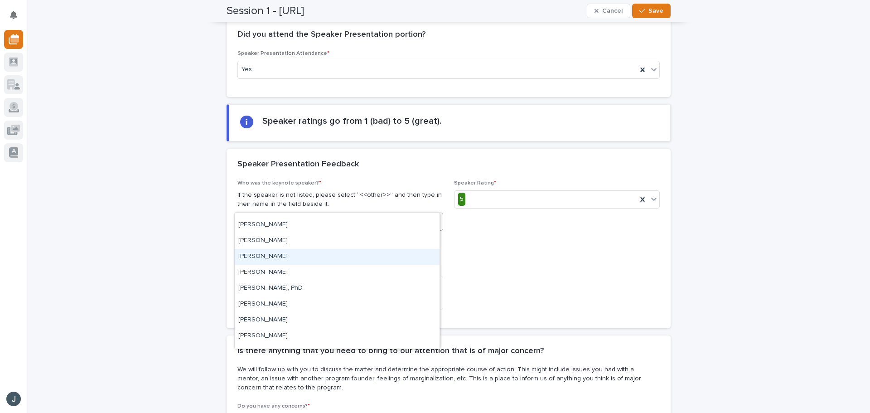
scroll to position [245, 0]
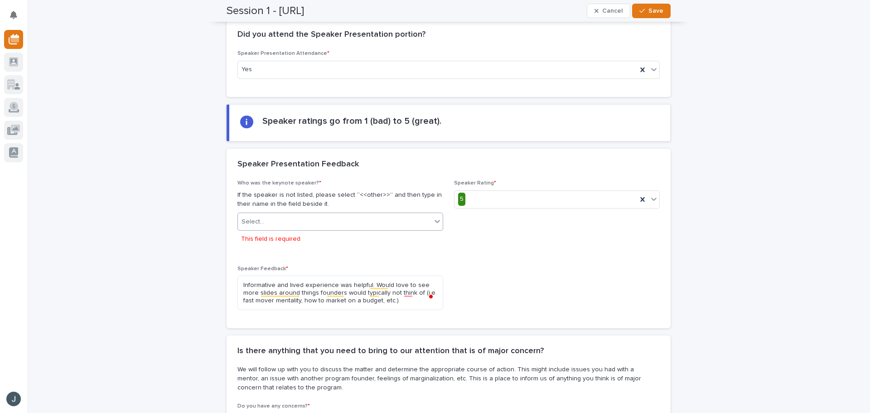
click at [438, 217] on icon at bounding box center [437, 221] width 9 height 9
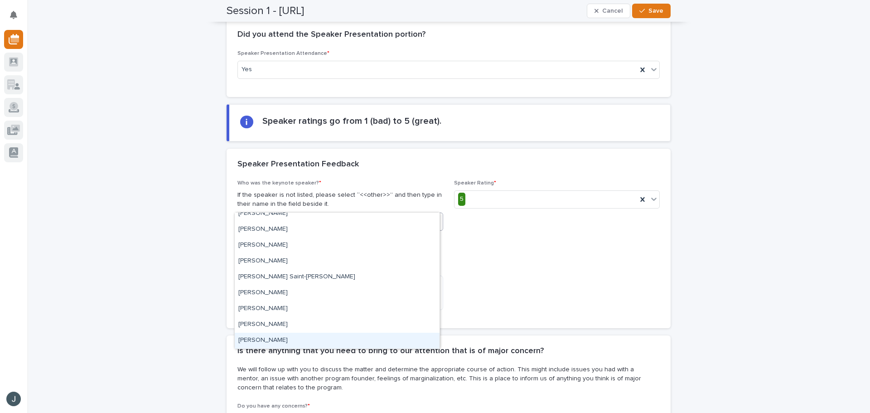
click at [385, 343] on div "Yann Goarin" at bounding box center [337, 341] width 205 height 16
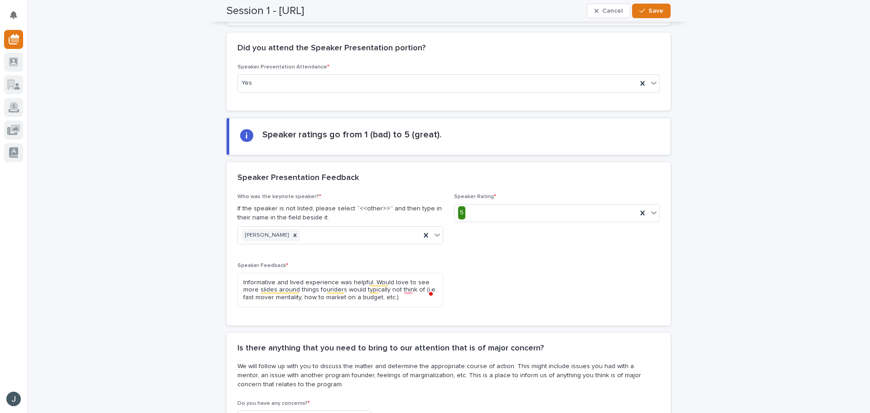
scroll to position [1305, 0]
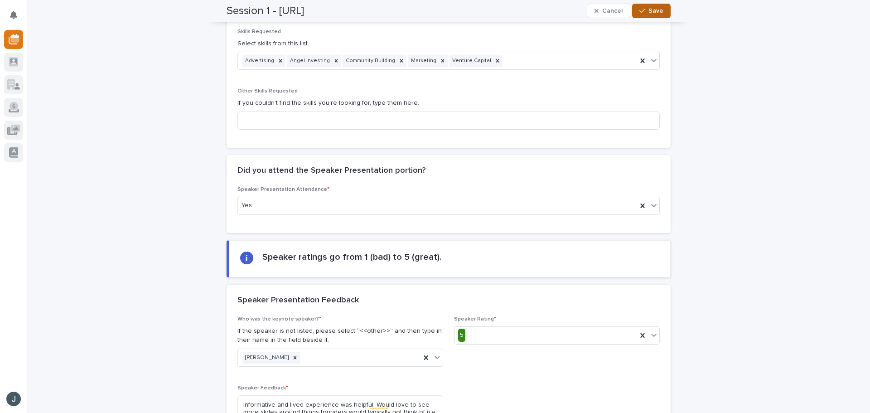
click at [648, 15] on button "Save" at bounding box center [651, 11] width 39 height 15
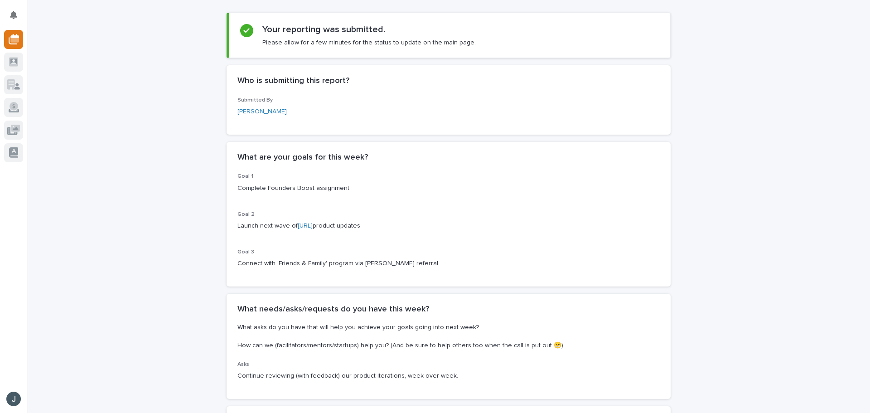
scroll to position [0, 0]
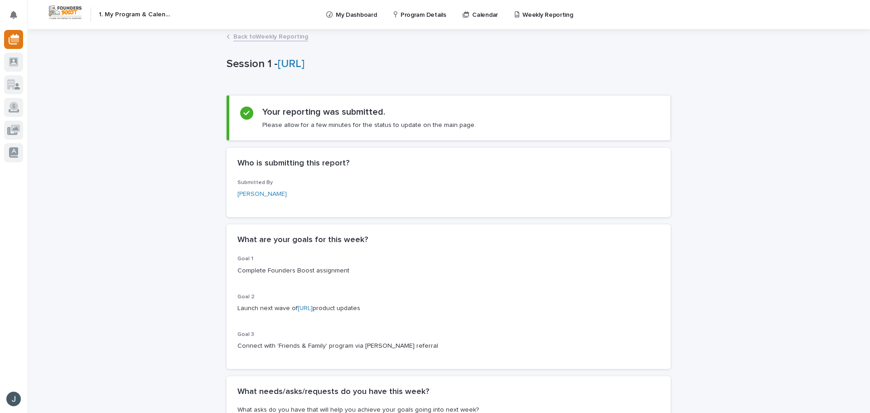
click at [247, 37] on link "Back to Weekly Reporting" at bounding box center [270, 36] width 75 height 10
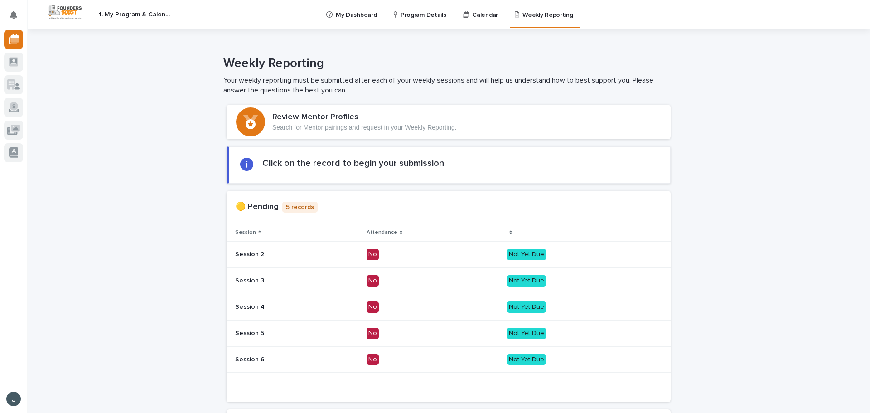
scroll to position [91, 0]
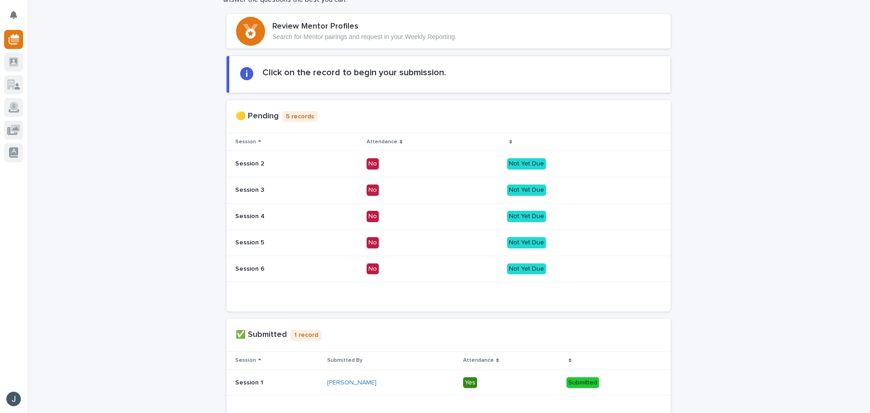
click at [323, 72] on h2 "Click on the record to begin your submission." at bounding box center [354, 72] width 184 height 11
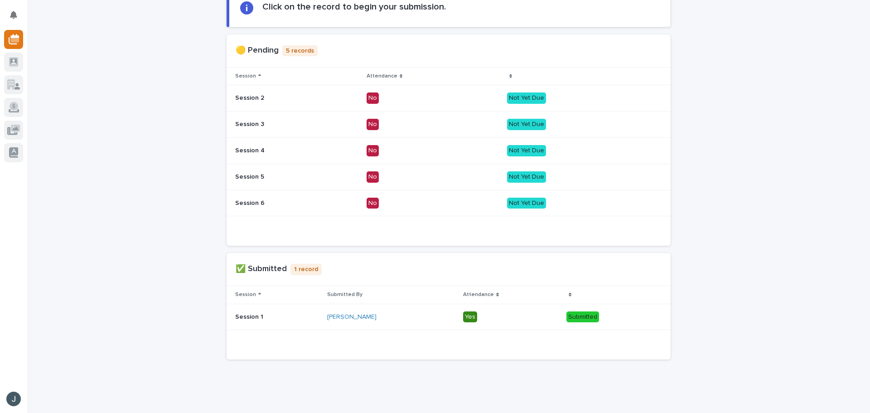
scroll to position [181, 0]
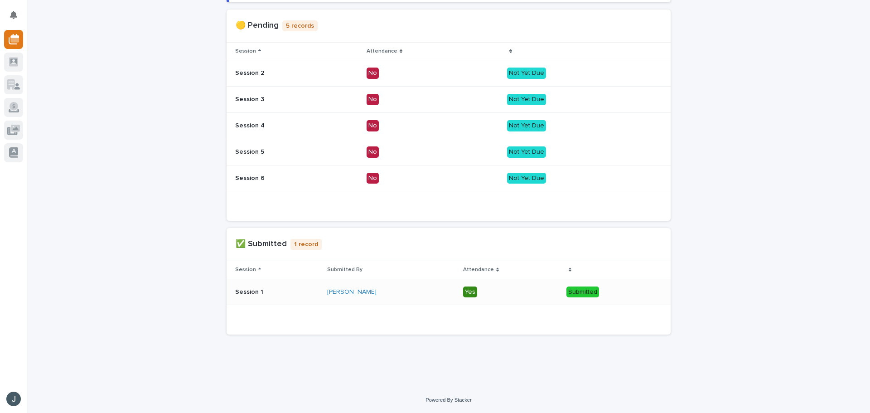
click at [536, 288] on p "Yes" at bounding box center [511, 291] width 96 height 11
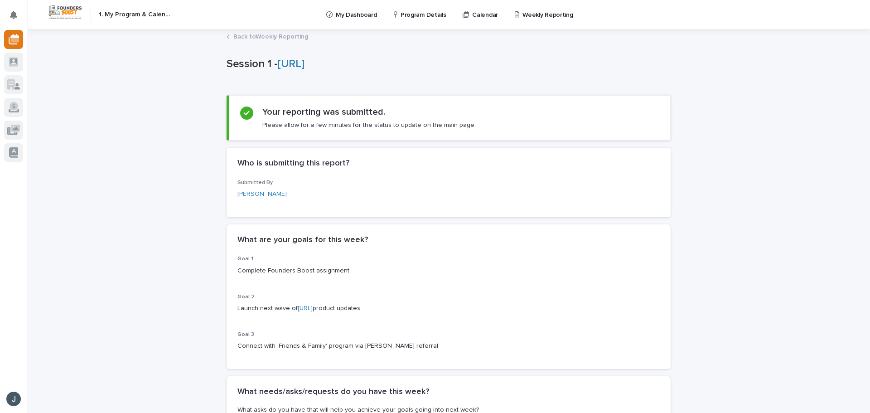
click at [245, 35] on link "Back to Weekly Reporting" at bounding box center [270, 36] width 75 height 10
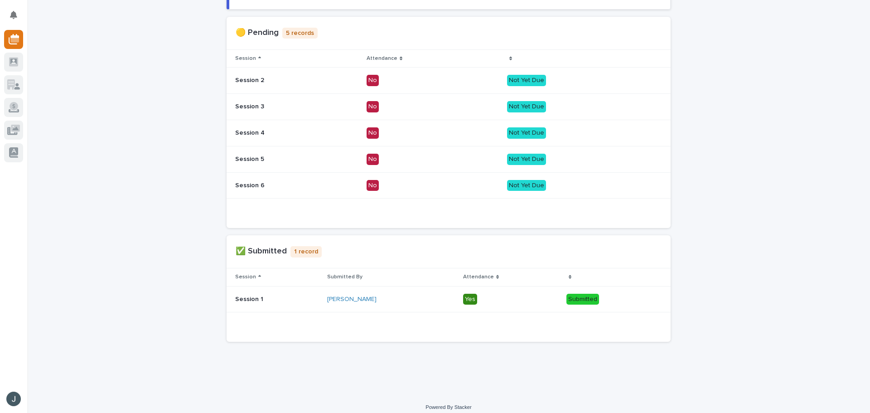
scroll to position [181, 0]
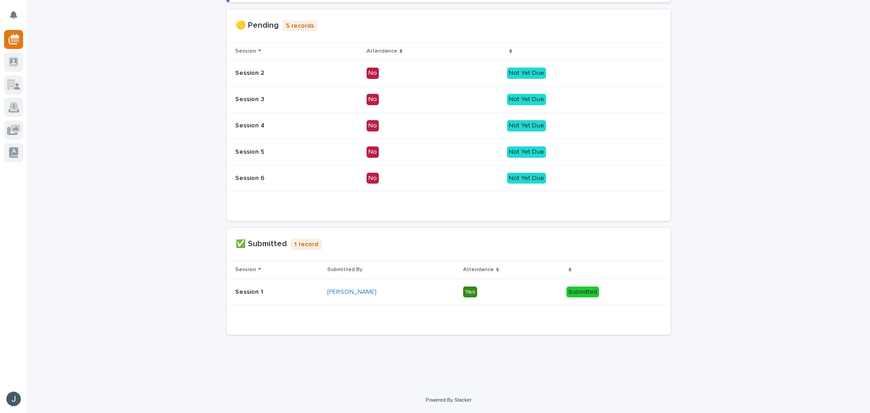
click at [136, 249] on div "Loading... Saving… Loading... Saving… Loading... Saving… Loading... Saving… Loa…" at bounding box center [448, 150] width 843 height 473
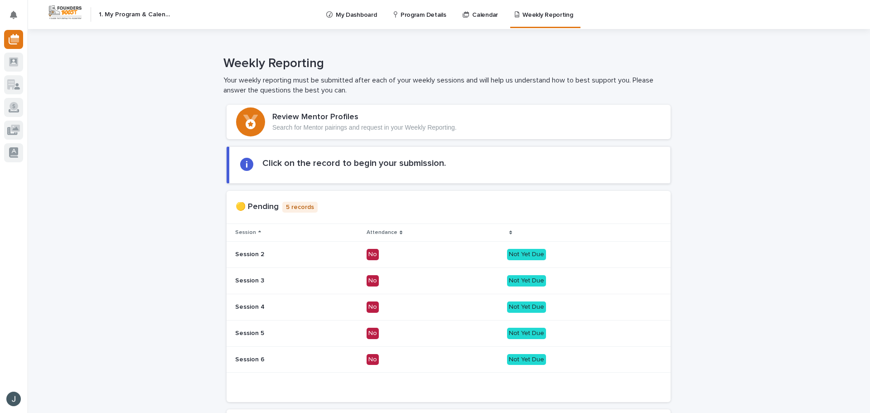
drag, startPoint x: 134, startPoint y: 92, endPoint x: 149, endPoint y: 80, distance: 19.3
click at [134, 92] on div "Weekly Reporting Your weekly reporting must be submitted after each of your wee…" at bounding box center [445, 75] width 836 height 39
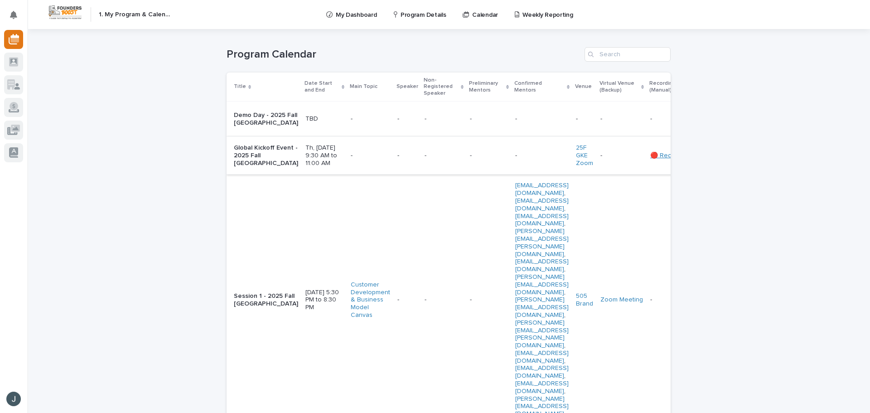
click at [654, 159] on link "🔴 Recording" at bounding box center [669, 155] width 39 height 6
